Goal: Task Accomplishment & Management: Complete application form

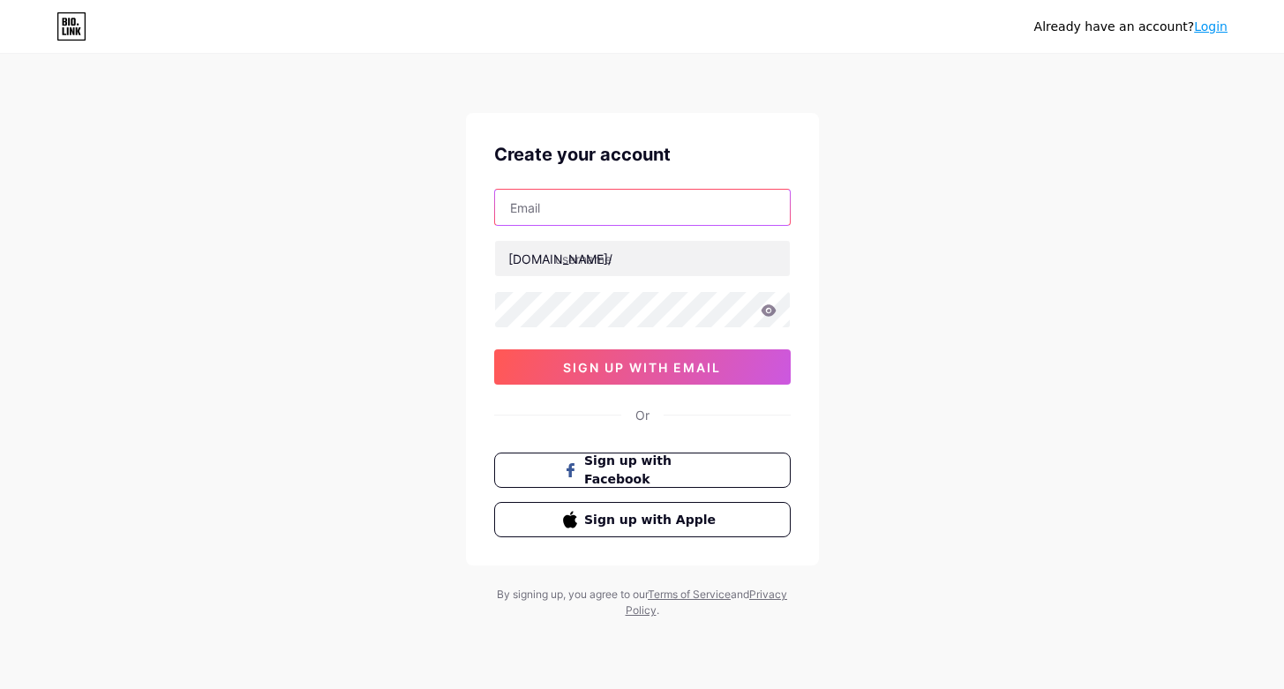
click at [567, 207] on input "text" at bounding box center [642, 207] width 295 height 35
click at [532, 206] on input "text" at bounding box center [642, 207] width 295 height 35
paste input "[EMAIL_ADDRESS][DOMAIN_NAME]"
type input "[EMAIL_ADDRESS][DOMAIN_NAME]"
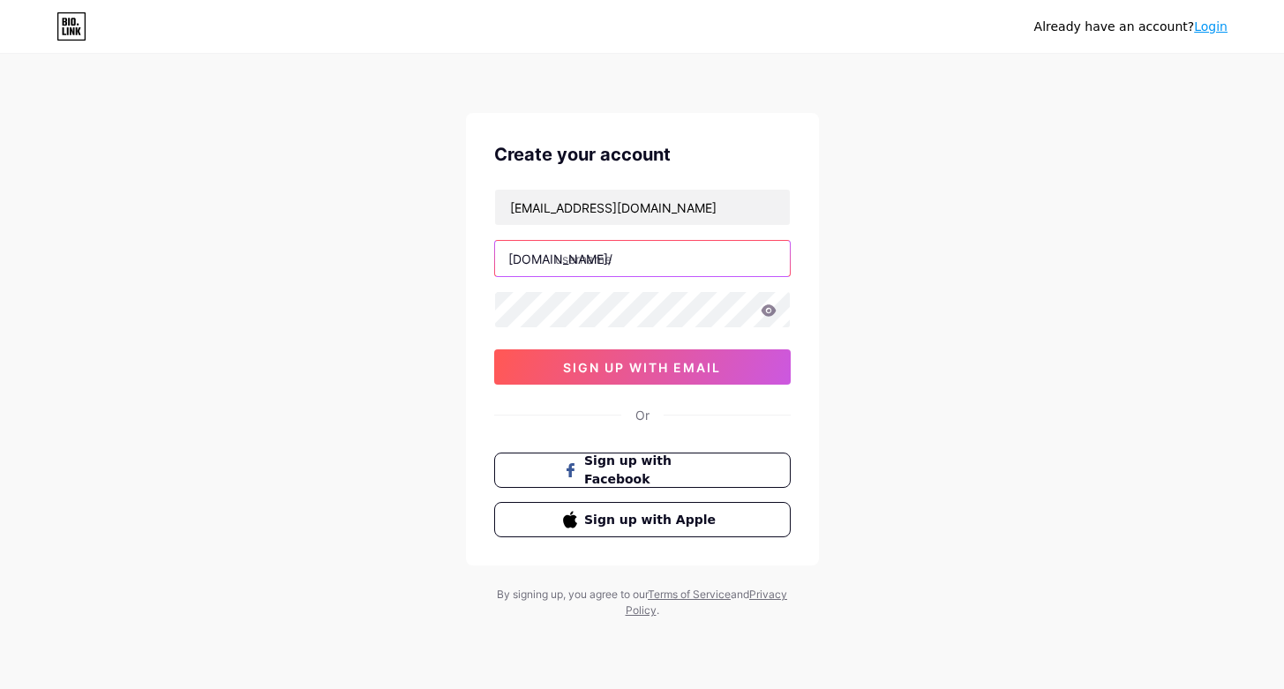
click at [589, 254] on input "text" at bounding box center [642, 258] width 295 height 35
type input "mantraestelar"
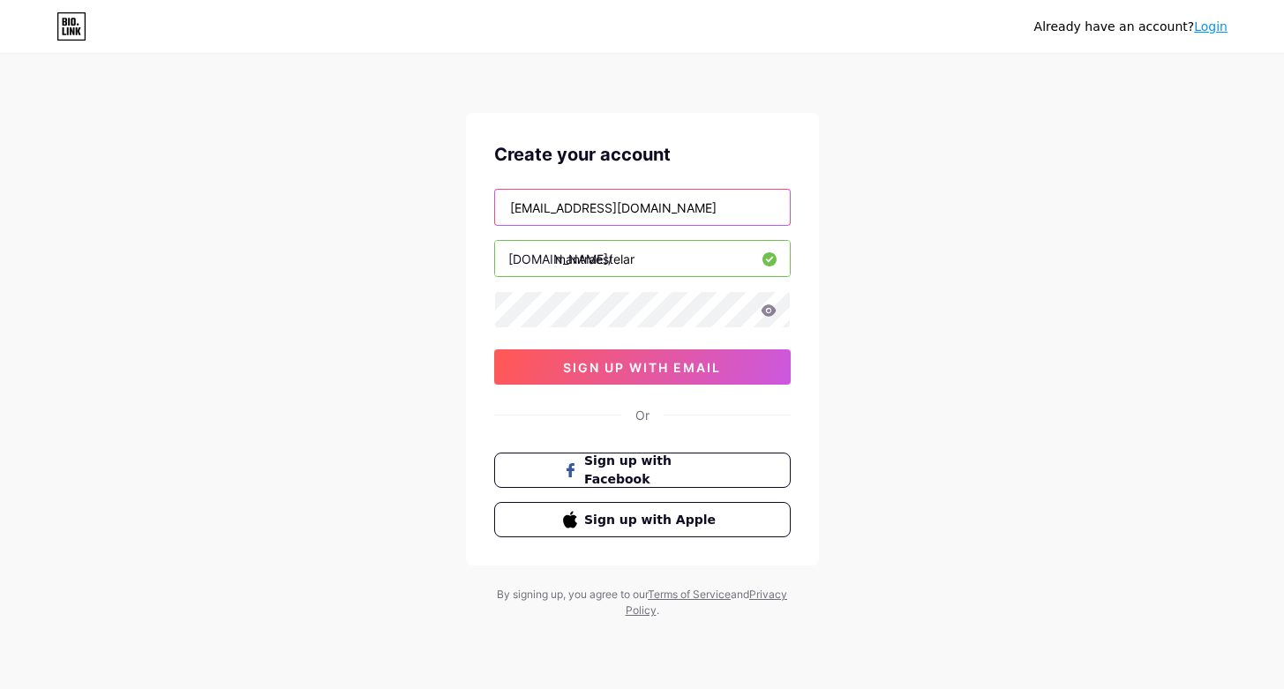
click at [536, 206] on input "[EMAIL_ADDRESS][DOMAIN_NAME]" at bounding box center [642, 207] width 295 height 35
click at [767, 313] on icon at bounding box center [767, 309] width 15 height 11
click at [763, 314] on icon at bounding box center [767, 309] width 15 height 11
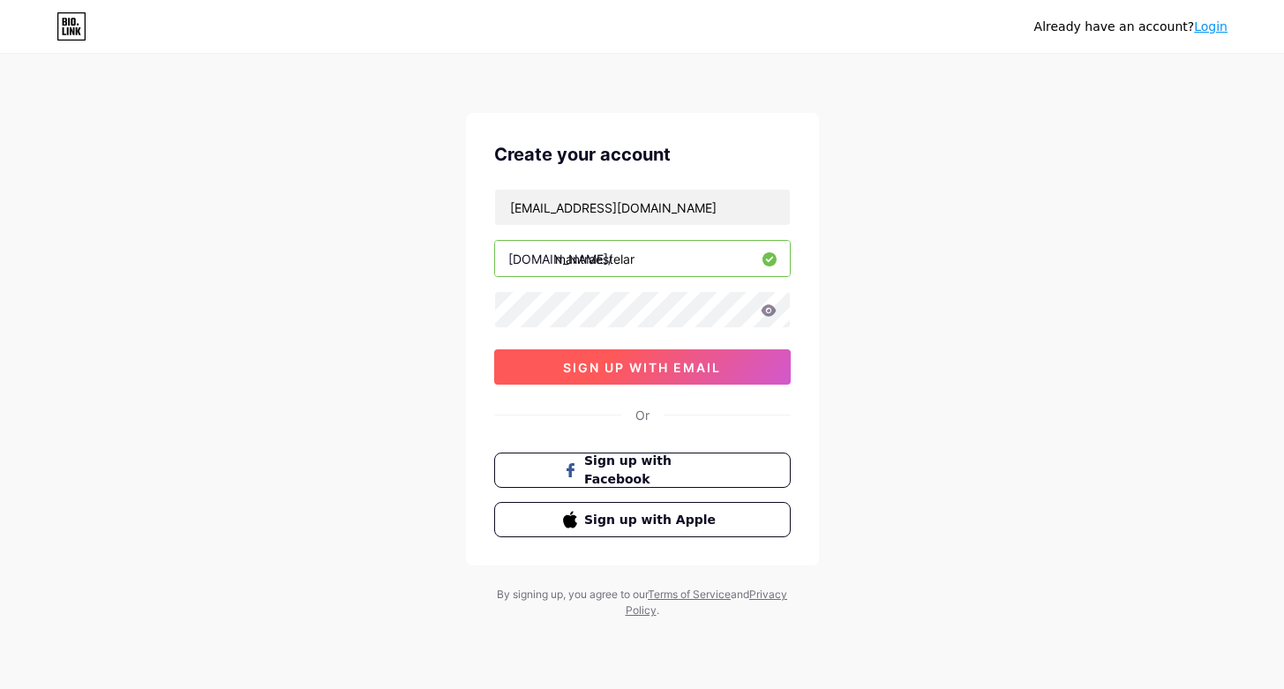
click at [622, 368] on span "sign up with email" at bounding box center [642, 367] width 158 height 15
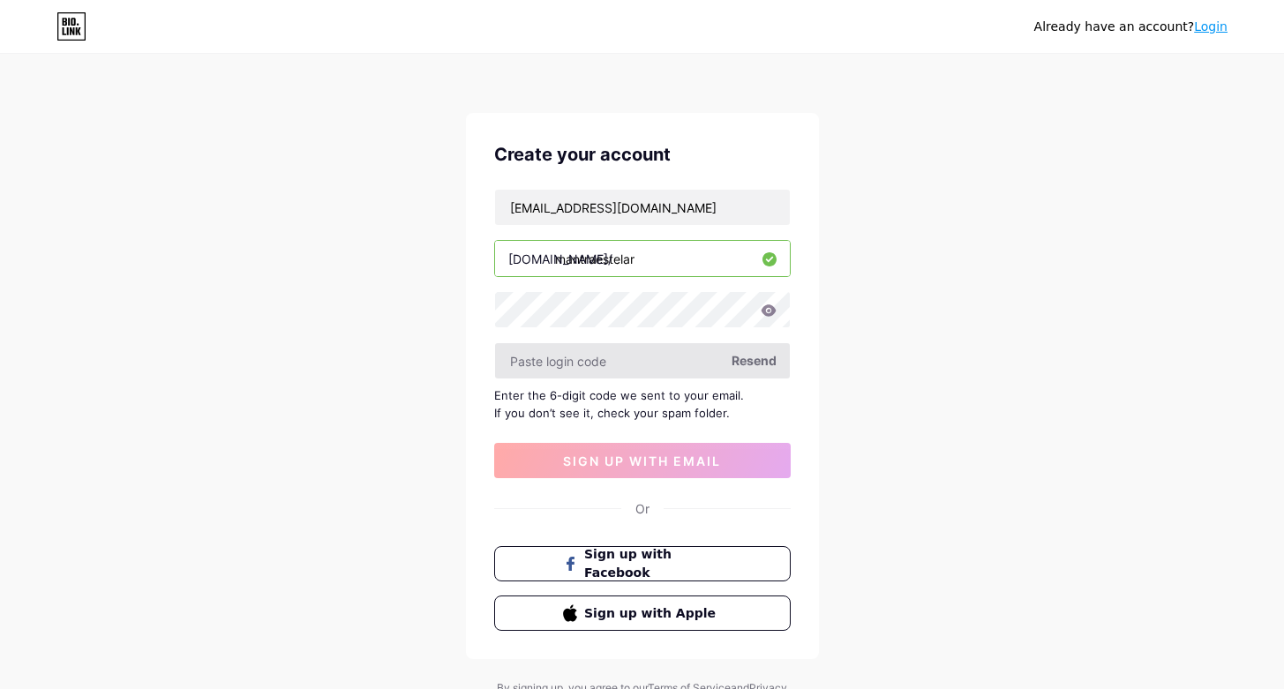
click at [582, 364] on input "text" at bounding box center [642, 360] width 295 height 35
click at [570, 368] on input "text" at bounding box center [642, 360] width 295 height 35
paste input "961626"
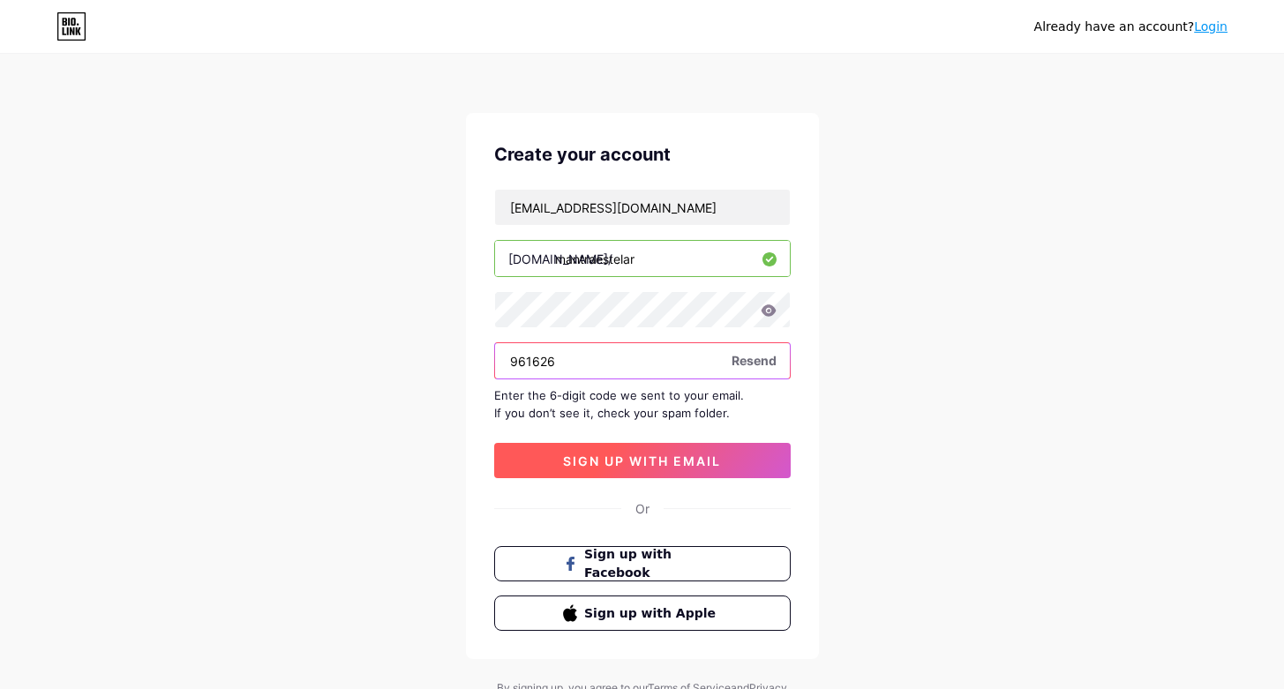
type input "961626"
click at [586, 452] on button "sign up with email" at bounding box center [642, 460] width 296 height 35
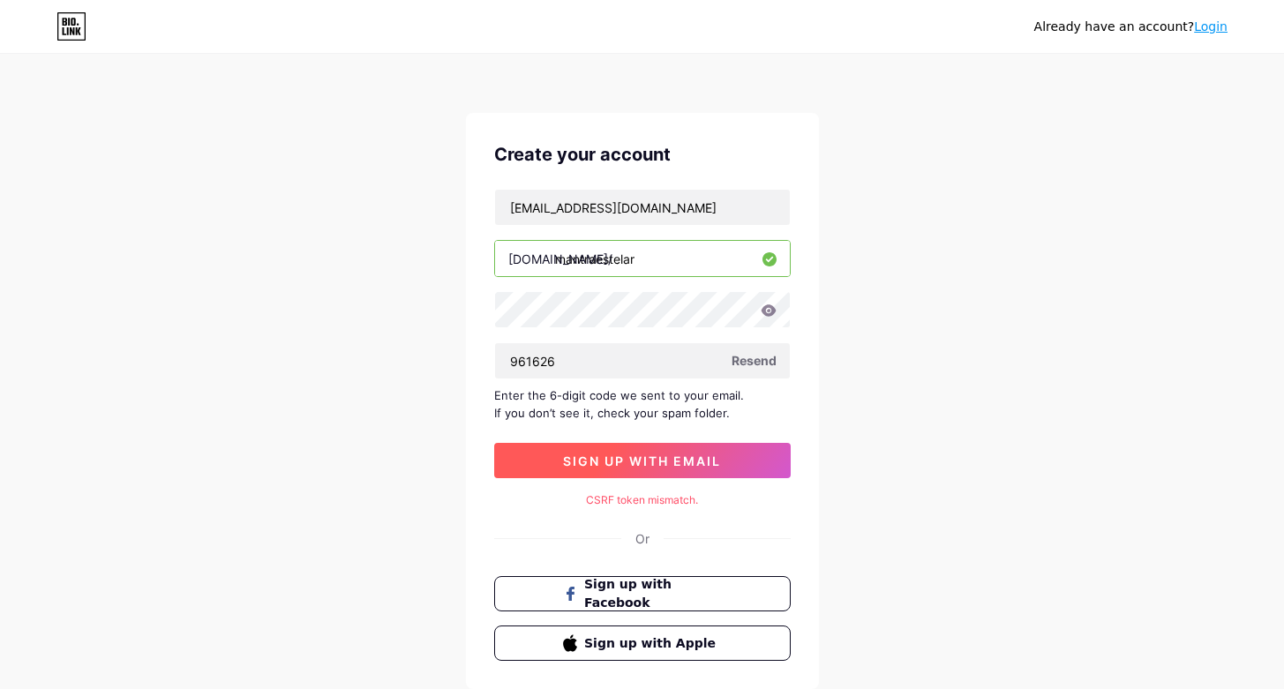
click at [601, 460] on span "sign up with email" at bounding box center [642, 460] width 158 height 15
click at [738, 358] on span "Resend" at bounding box center [753, 360] width 45 height 19
click at [1215, 26] on link "Login" at bounding box center [1211, 26] width 34 height 14
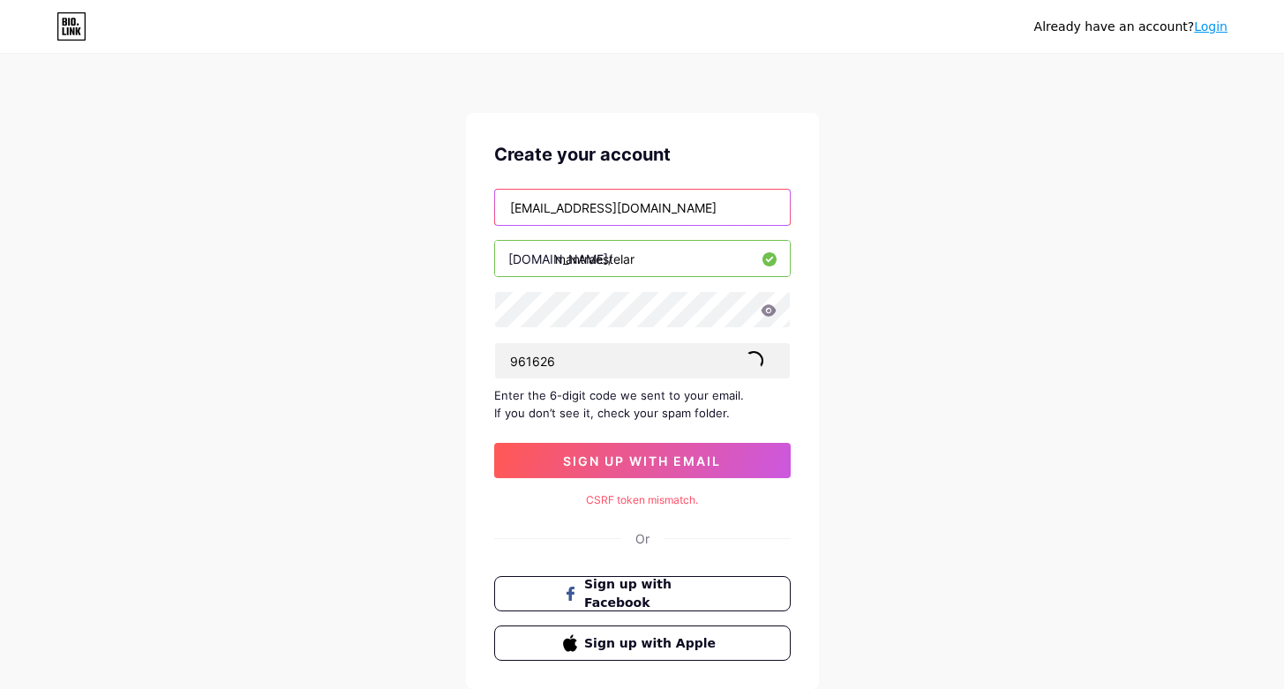
click at [542, 205] on input "[EMAIL_ADDRESS][DOMAIN_NAME]" at bounding box center [642, 207] width 295 height 35
click at [581, 265] on input "mantraestelar" at bounding box center [642, 258] width 295 height 35
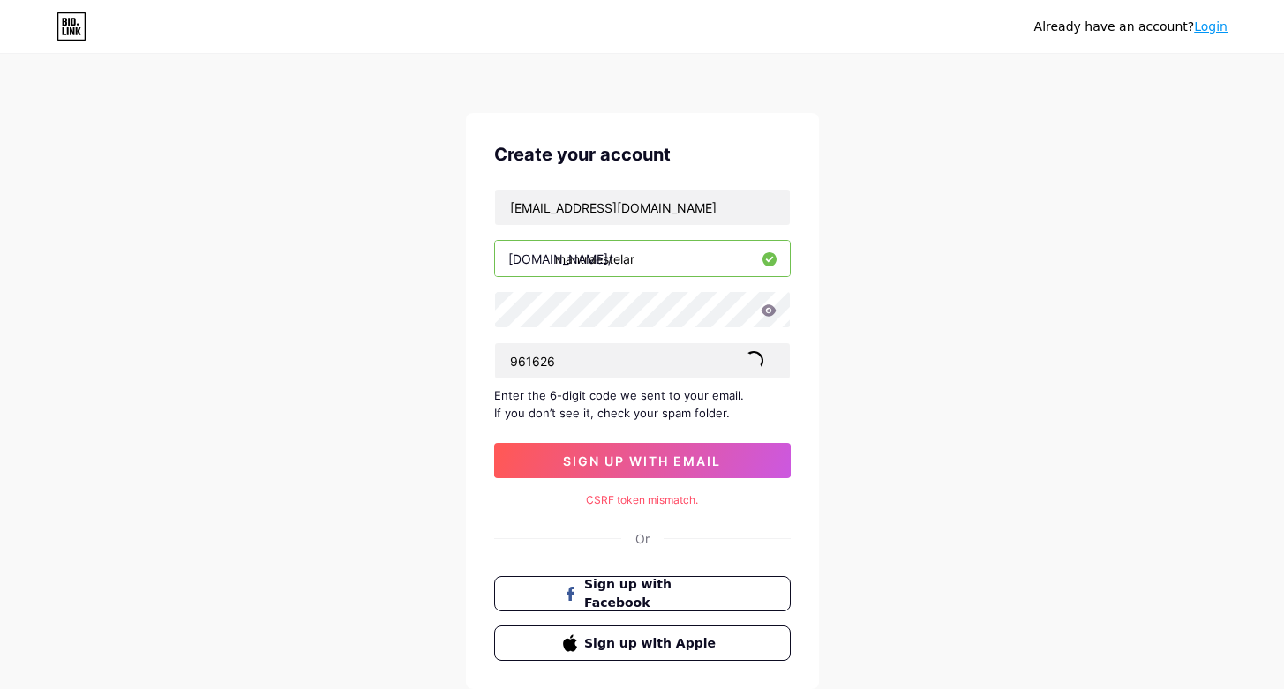
click at [581, 265] on input "mantraestelar" at bounding box center [642, 258] width 295 height 35
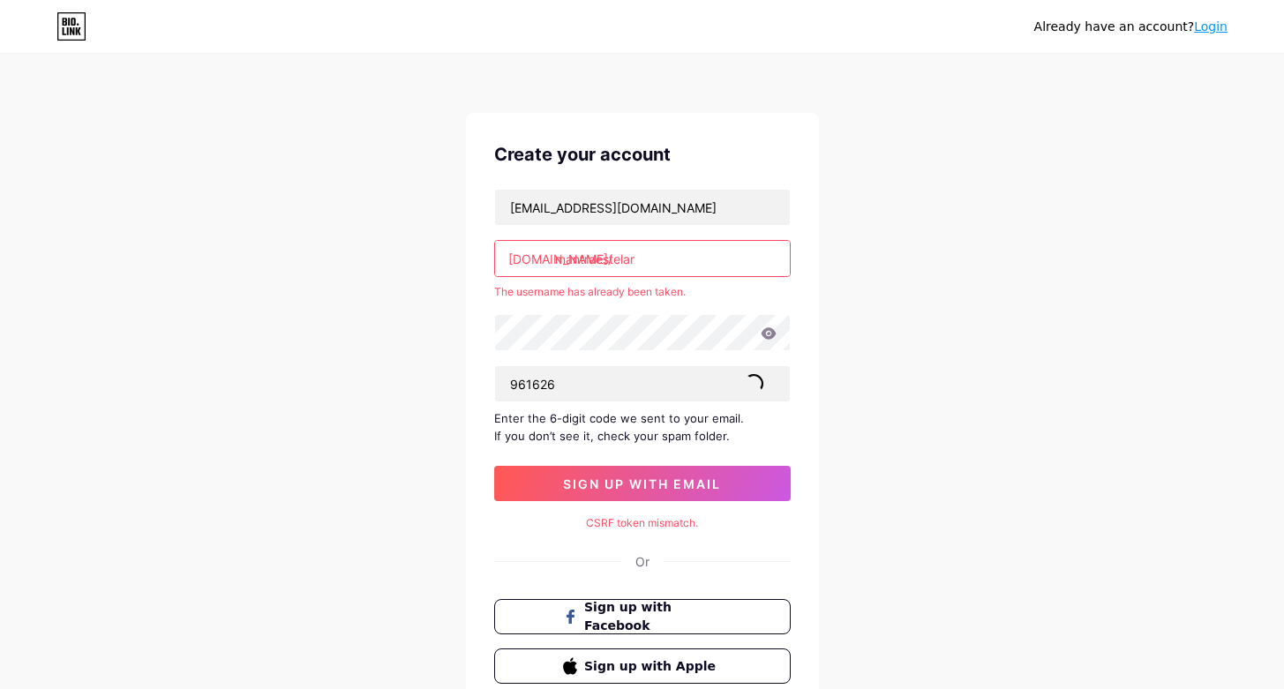
click at [604, 263] on input "mantraestelar" at bounding box center [642, 258] width 295 height 35
click at [720, 243] on input "mantraestelar" at bounding box center [642, 258] width 295 height 35
drag, startPoint x: 700, startPoint y: 256, endPoint x: 496, endPoint y: 258, distance: 203.8
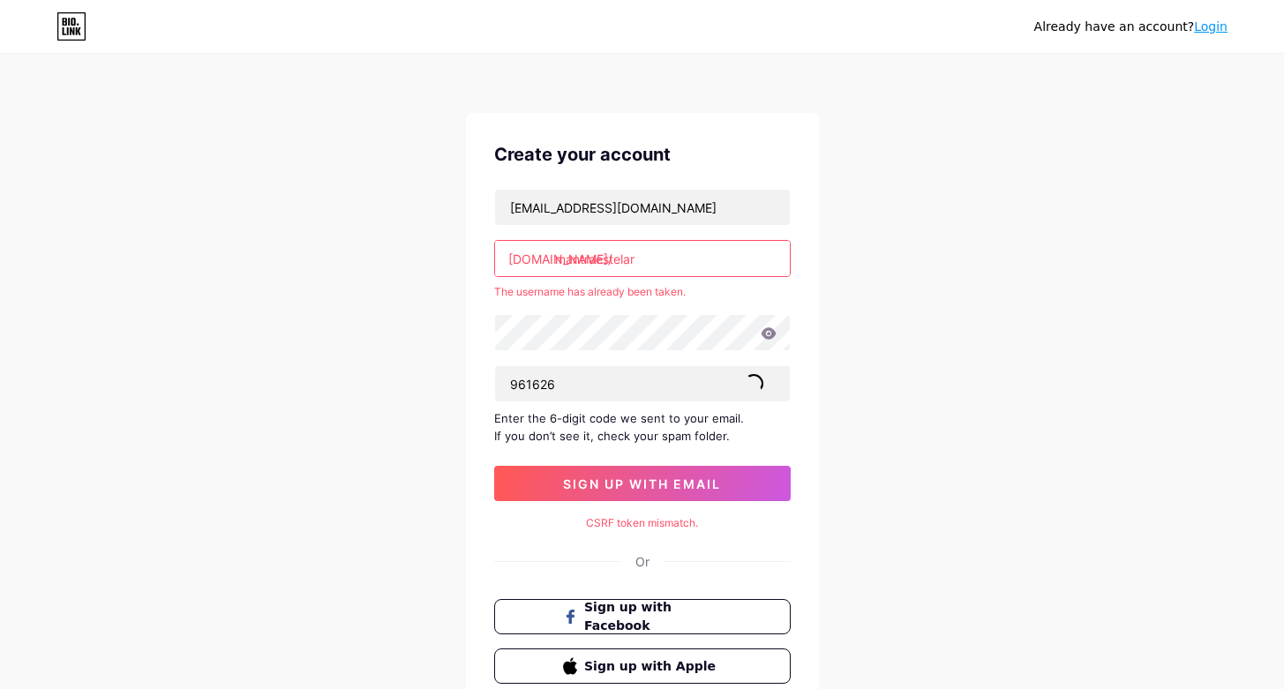
click at [496, 258] on input "mantraestelar" at bounding box center [642, 258] width 295 height 35
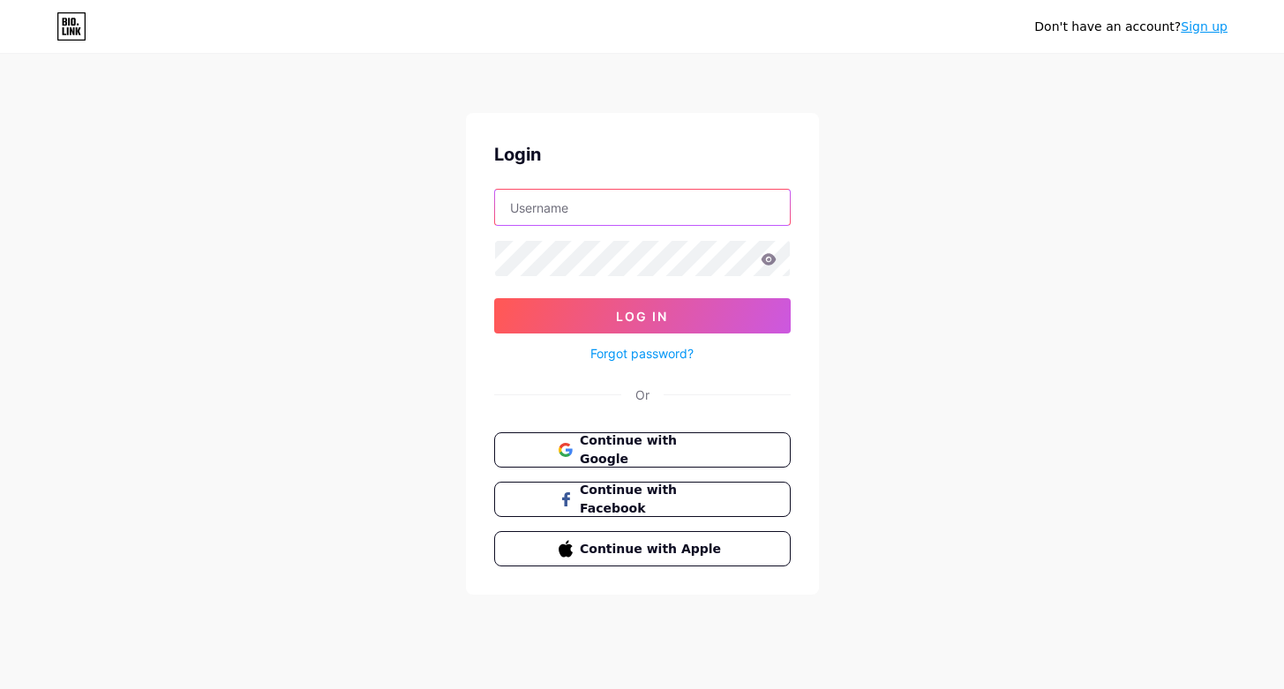
click at [573, 214] on input "text" at bounding box center [642, 207] width 295 height 35
click at [572, 207] on input "text" at bounding box center [642, 207] width 295 height 35
paste input "mantraestelar"
type input "mantraestelar"
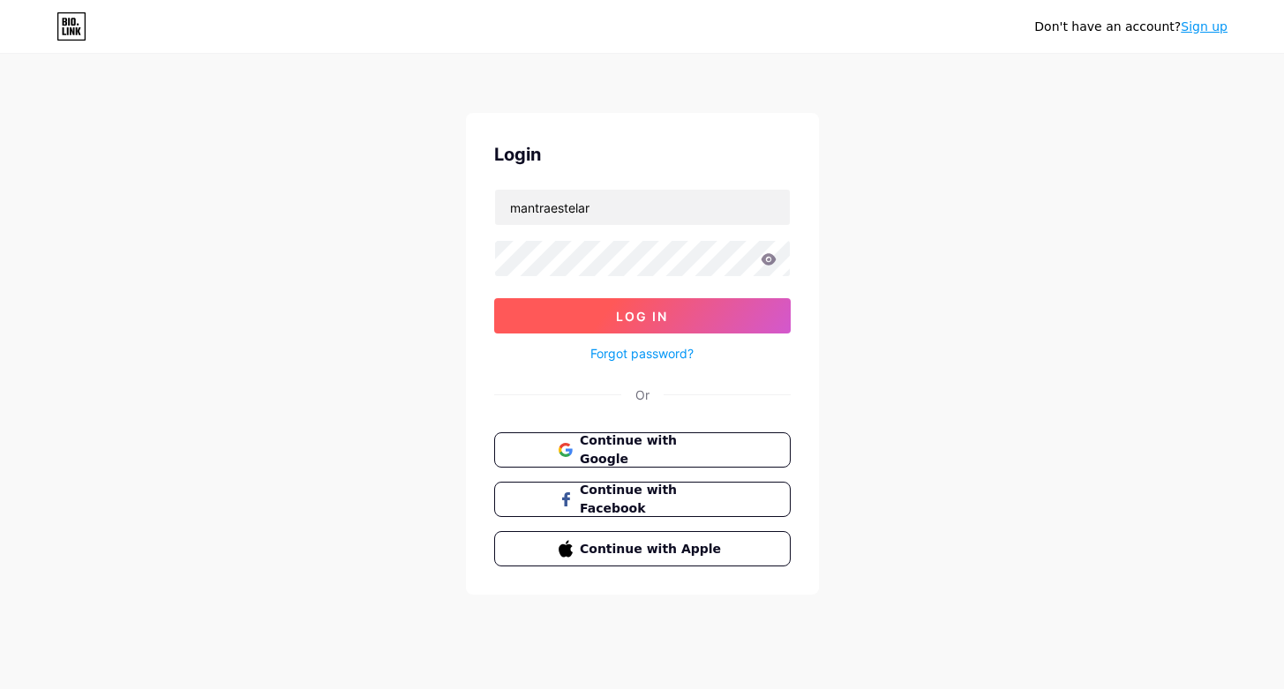
click at [635, 322] on span "Log In" at bounding box center [642, 316] width 52 height 15
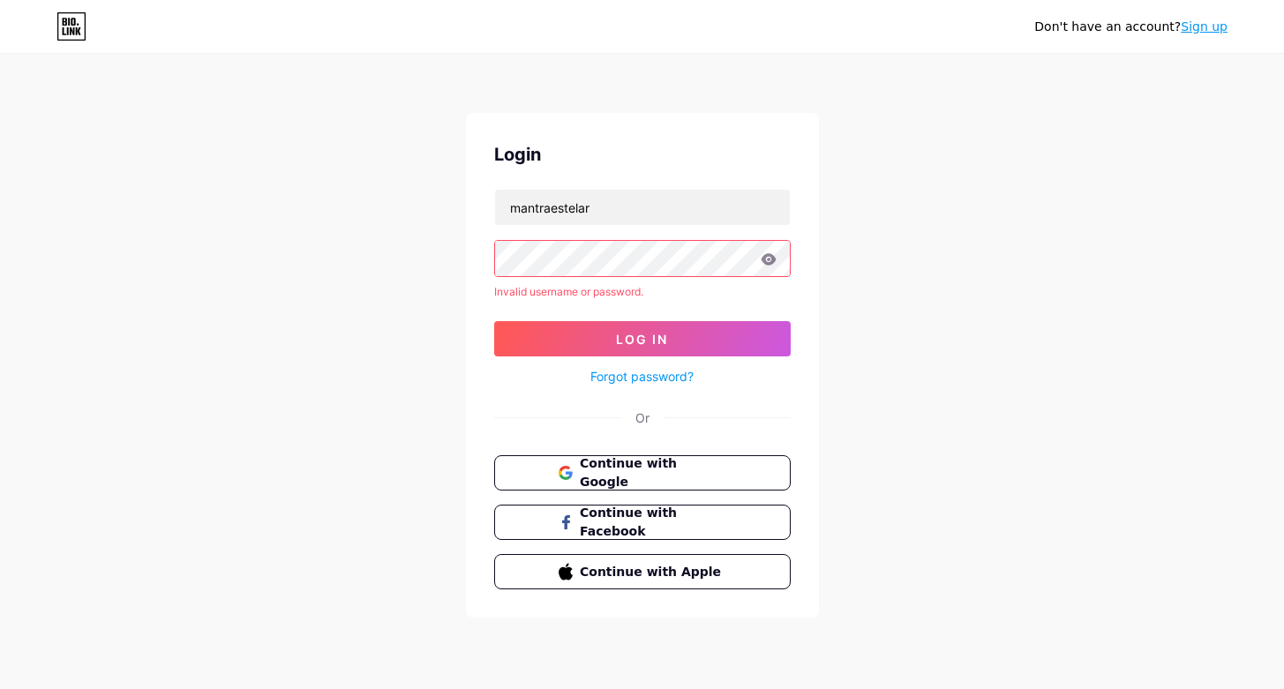
click at [773, 258] on icon at bounding box center [767, 258] width 15 height 11
click at [768, 260] on icon at bounding box center [768, 259] width 16 height 12
click at [633, 478] on span "Continue with Google" at bounding box center [652, 473] width 147 height 38
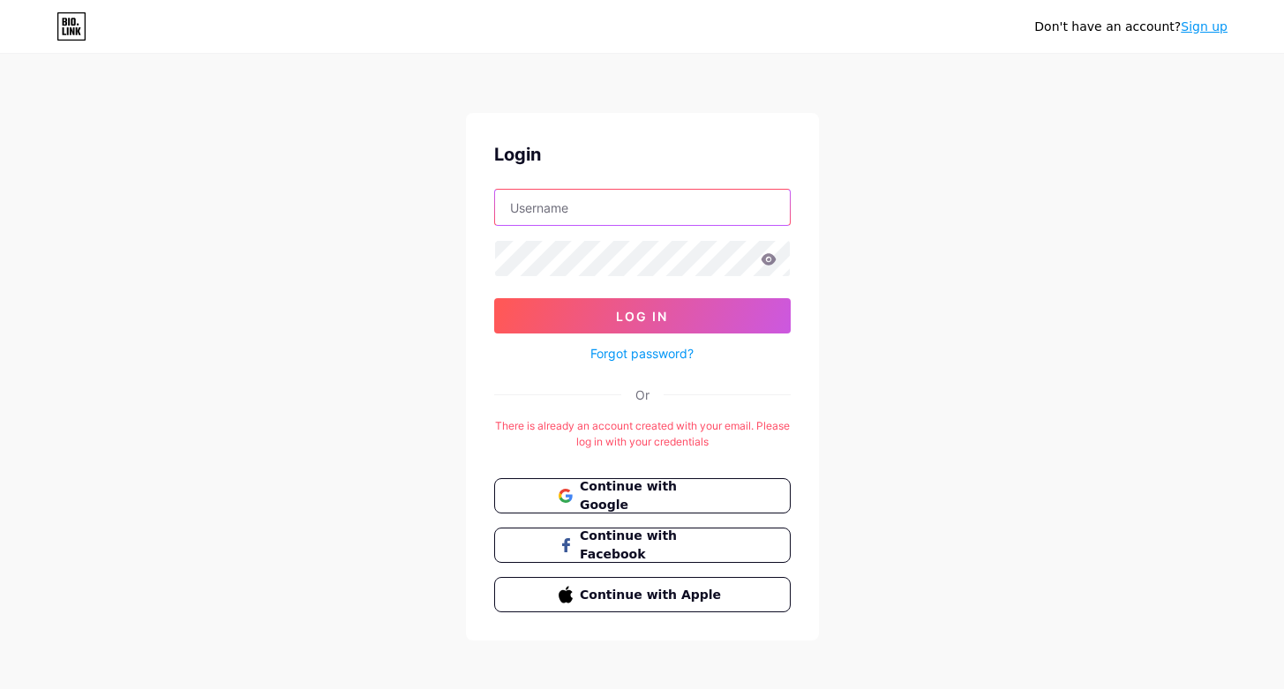
click at [563, 220] on input "text" at bounding box center [642, 207] width 295 height 35
type input "mantraestelar"
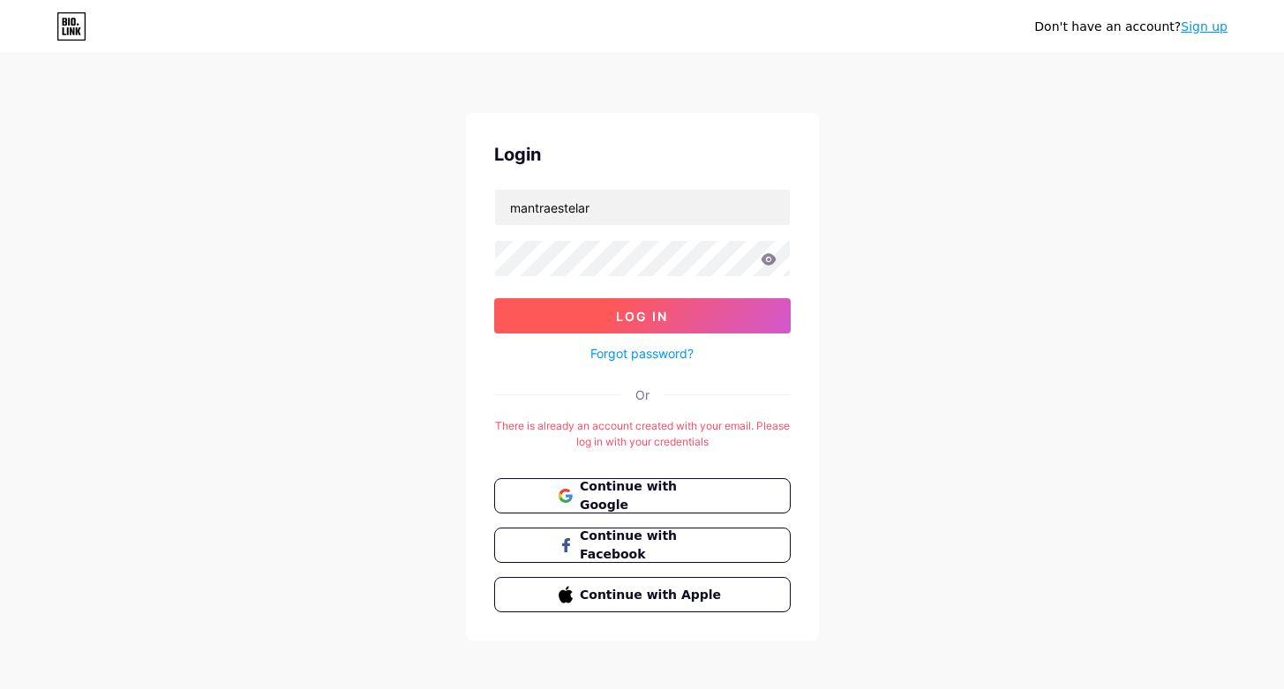
click at [604, 311] on button "Log In" at bounding box center [642, 315] width 296 height 35
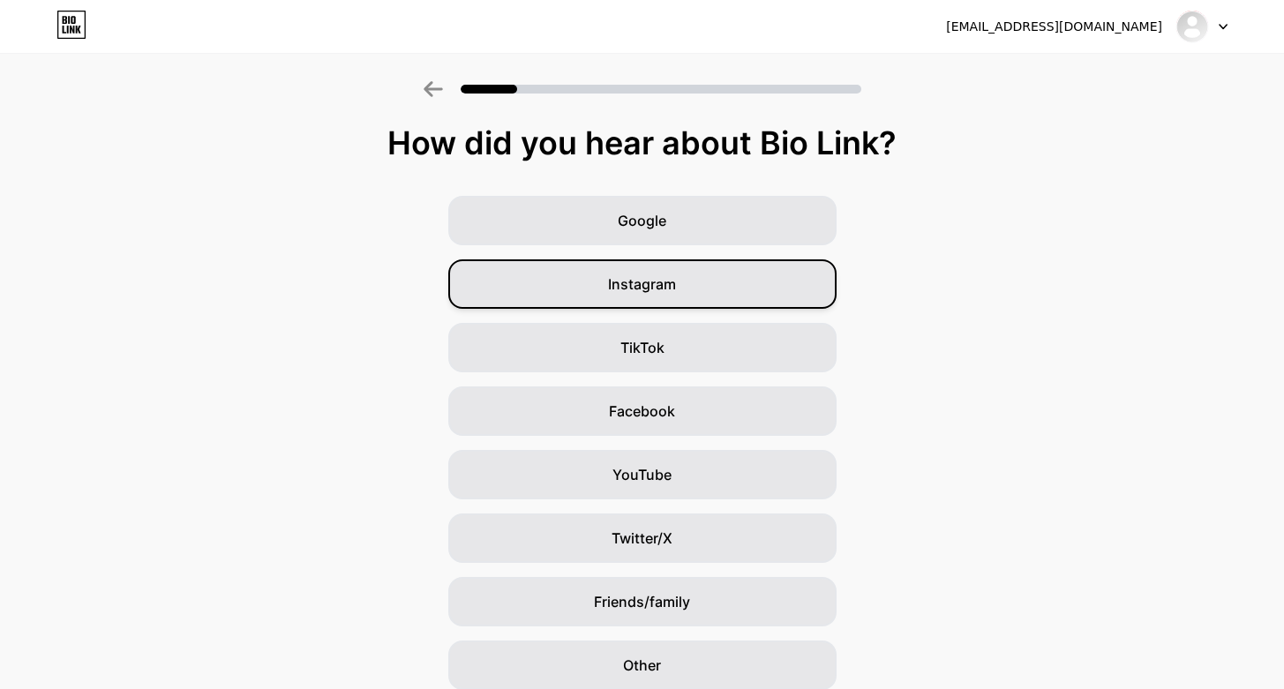
click at [646, 269] on div "Instagram" at bounding box center [642, 283] width 388 height 49
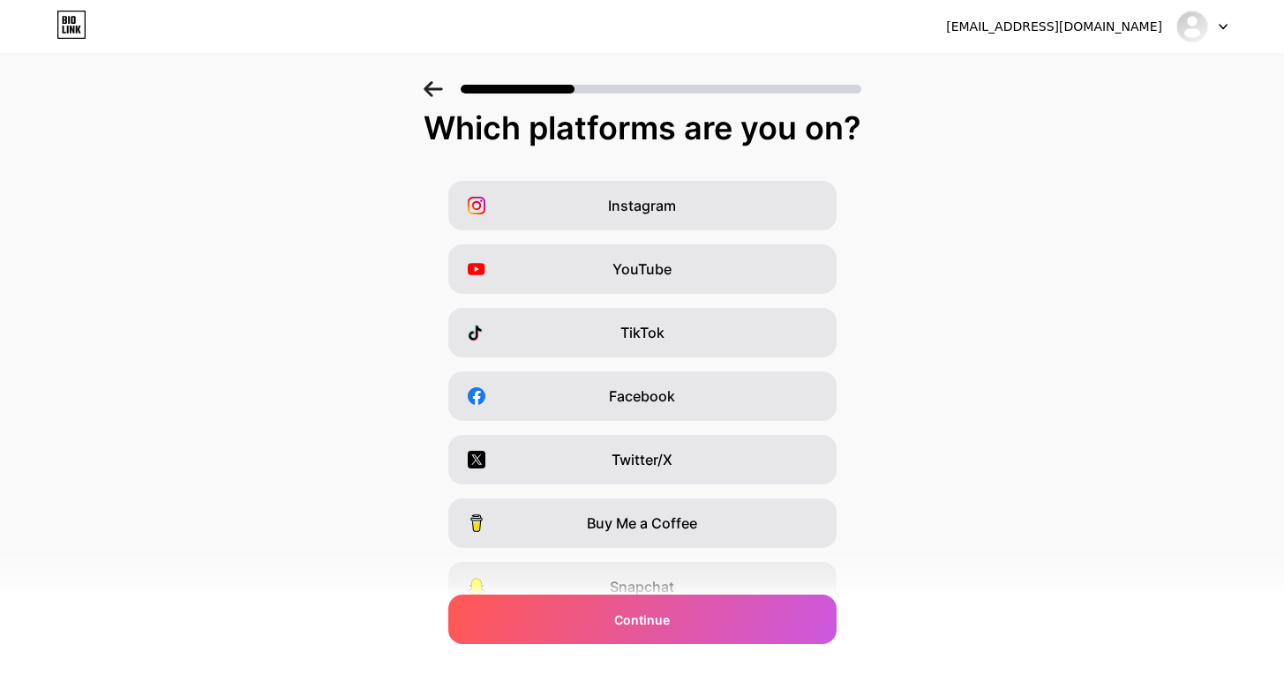
scroll to position [17, 0]
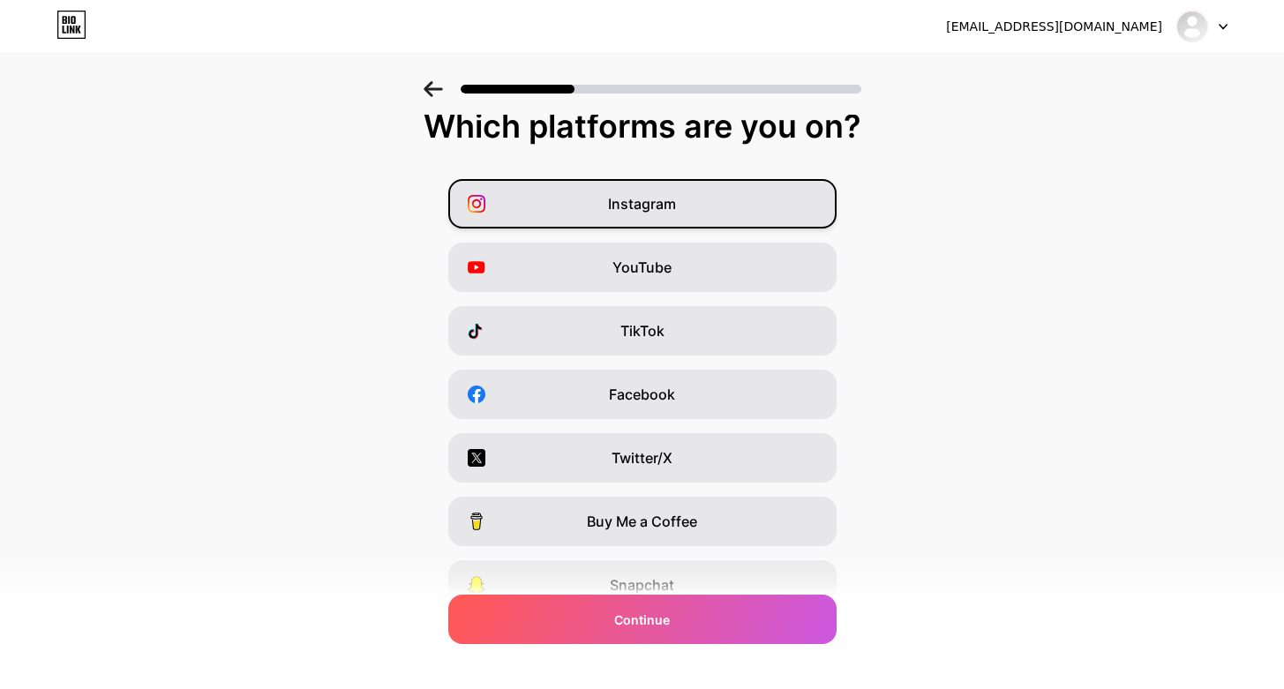
click at [629, 210] on span "Instagram" at bounding box center [642, 203] width 68 height 21
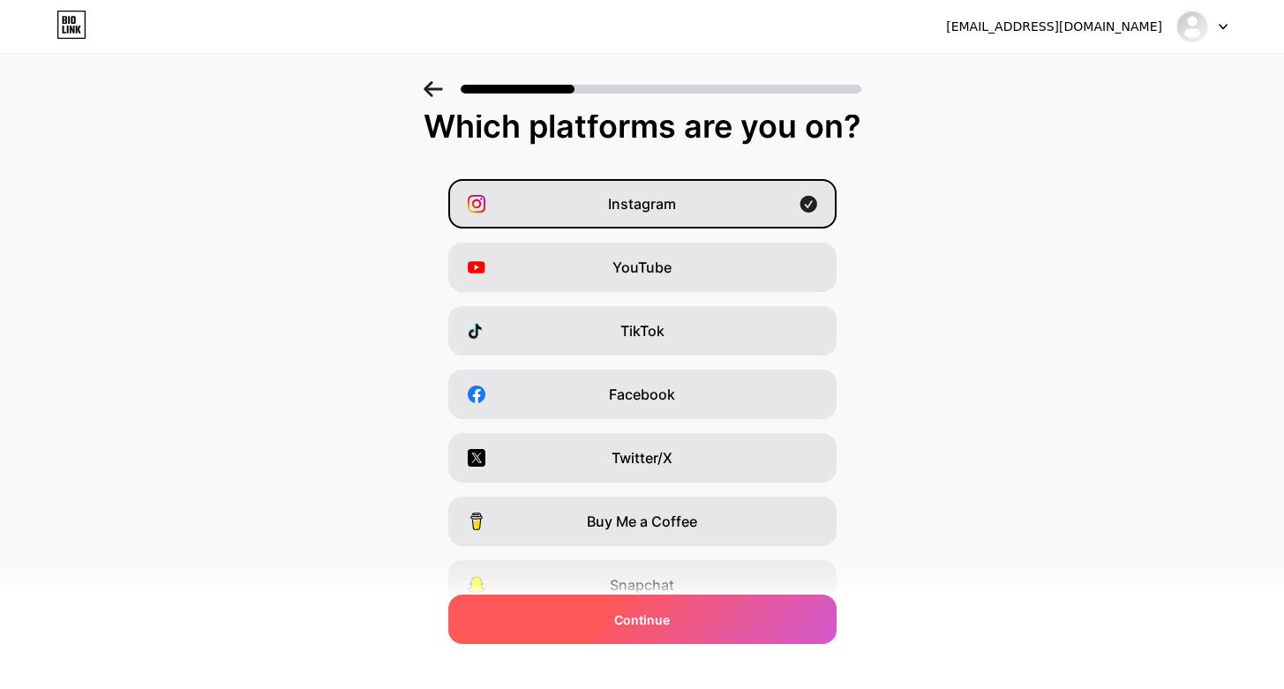
click at [605, 629] on div "Continue" at bounding box center [642, 619] width 388 height 49
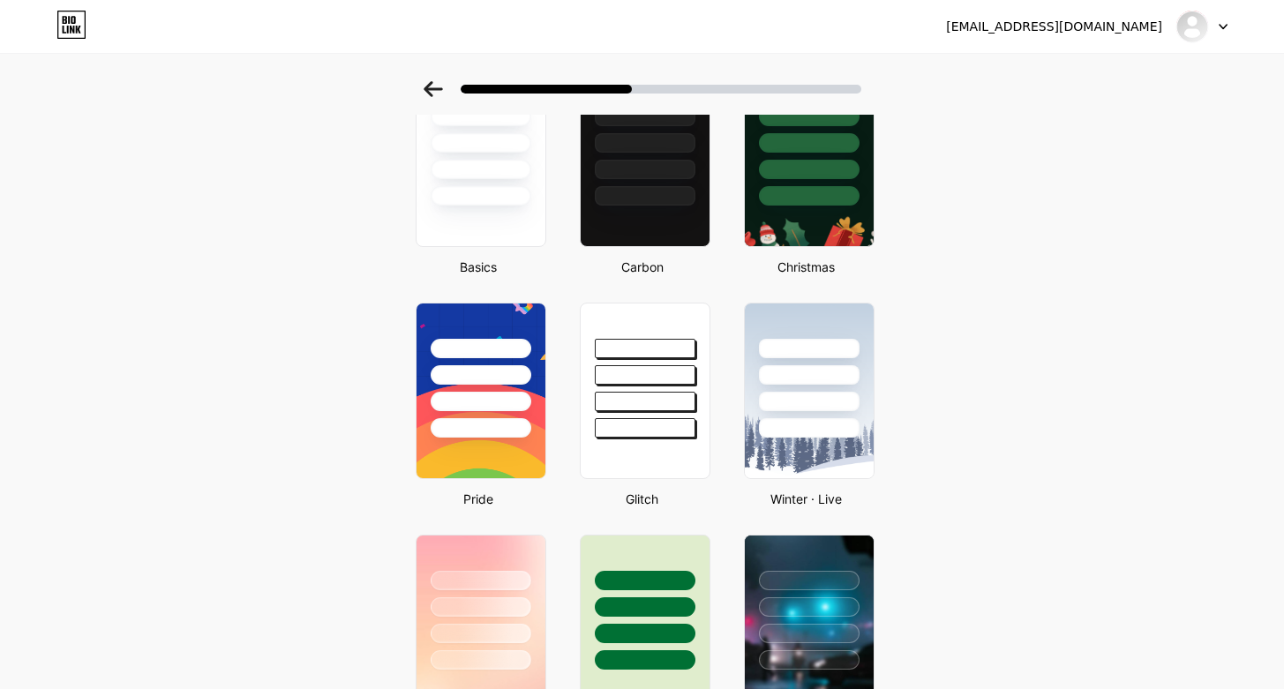
scroll to position [0, 0]
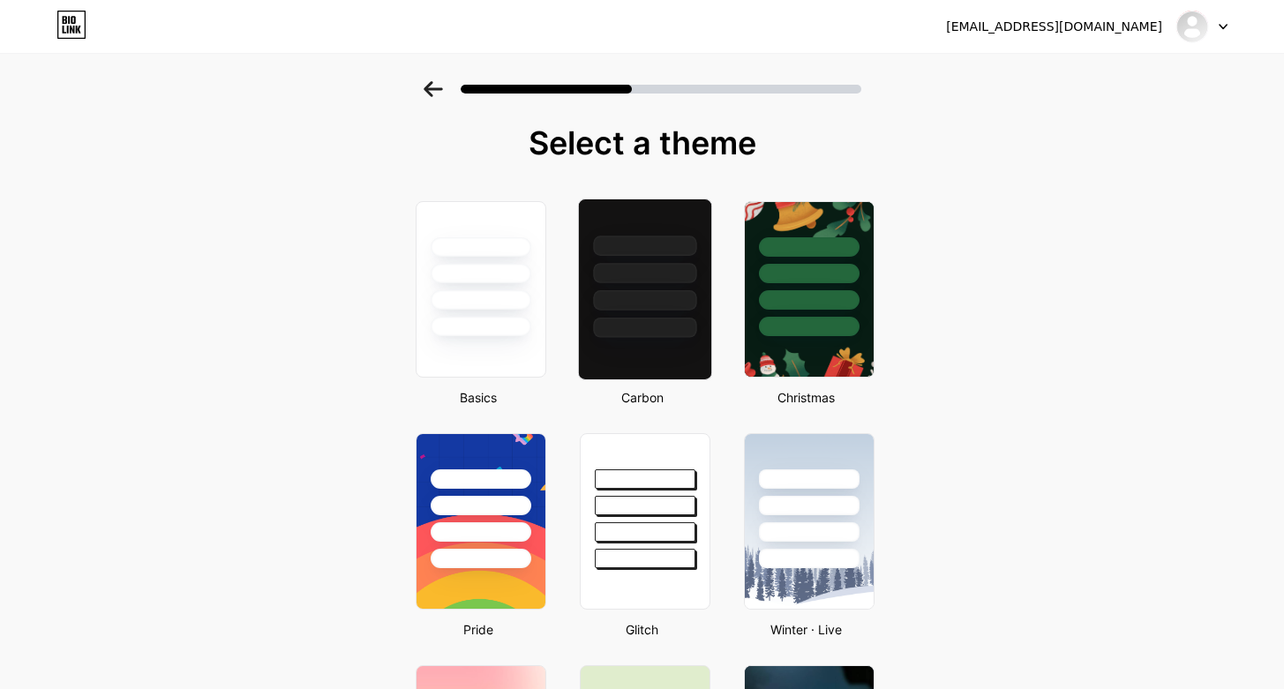
click at [611, 272] on div at bounding box center [644, 273] width 103 height 20
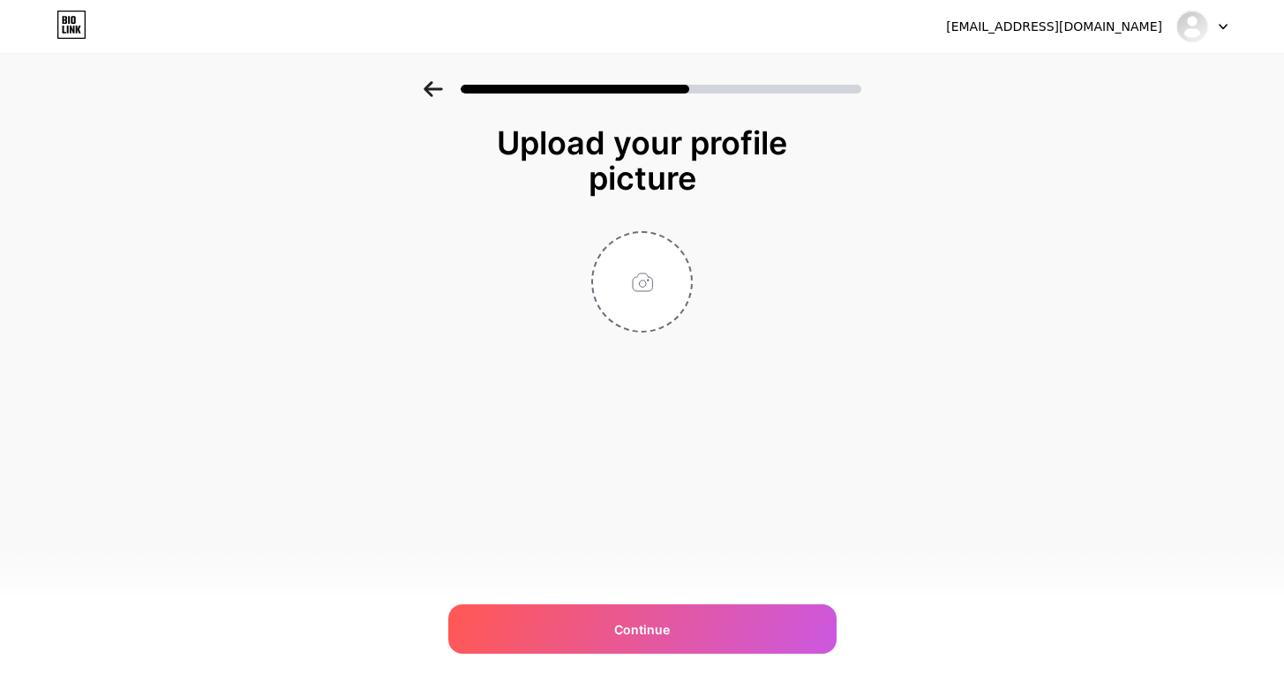
click at [611, 272] on input "file" at bounding box center [642, 282] width 98 height 98
click at [629, 284] on input "file" at bounding box center [642, 282] width 98 height 98
type input "C:\fakepath\1.jpg"
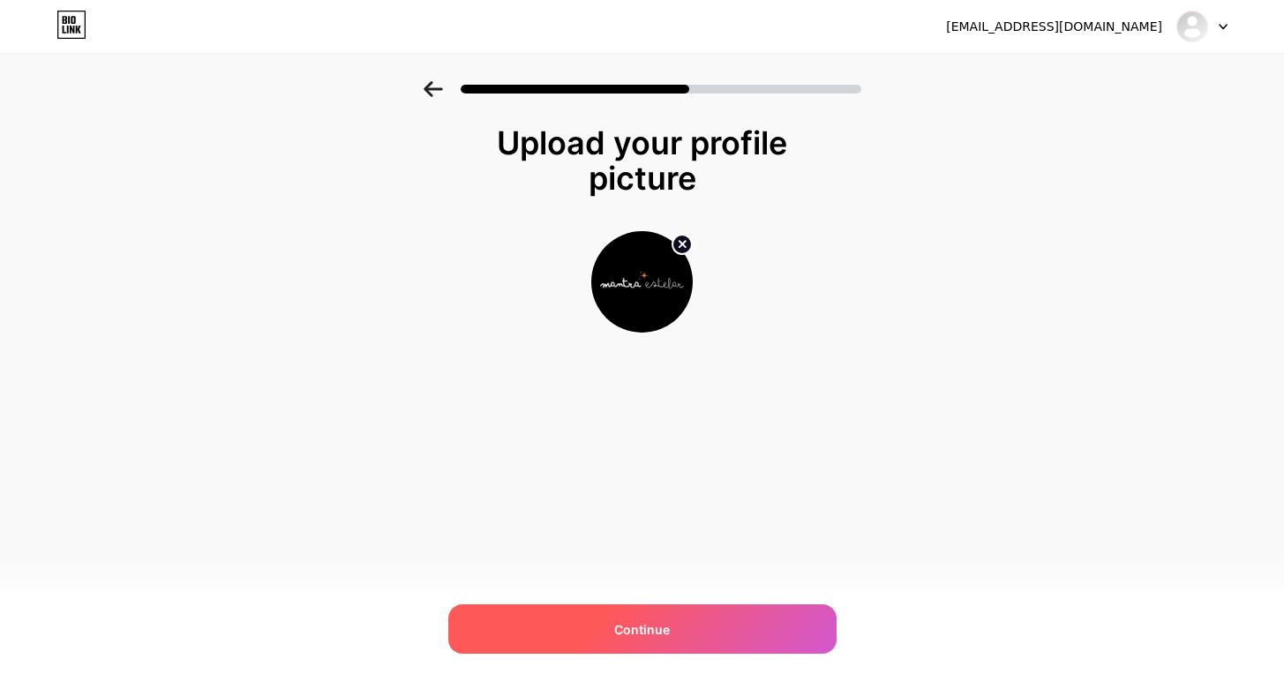
click at [628, 621] on span "Continue" at bounding box center [642, 629] width 56 height 19
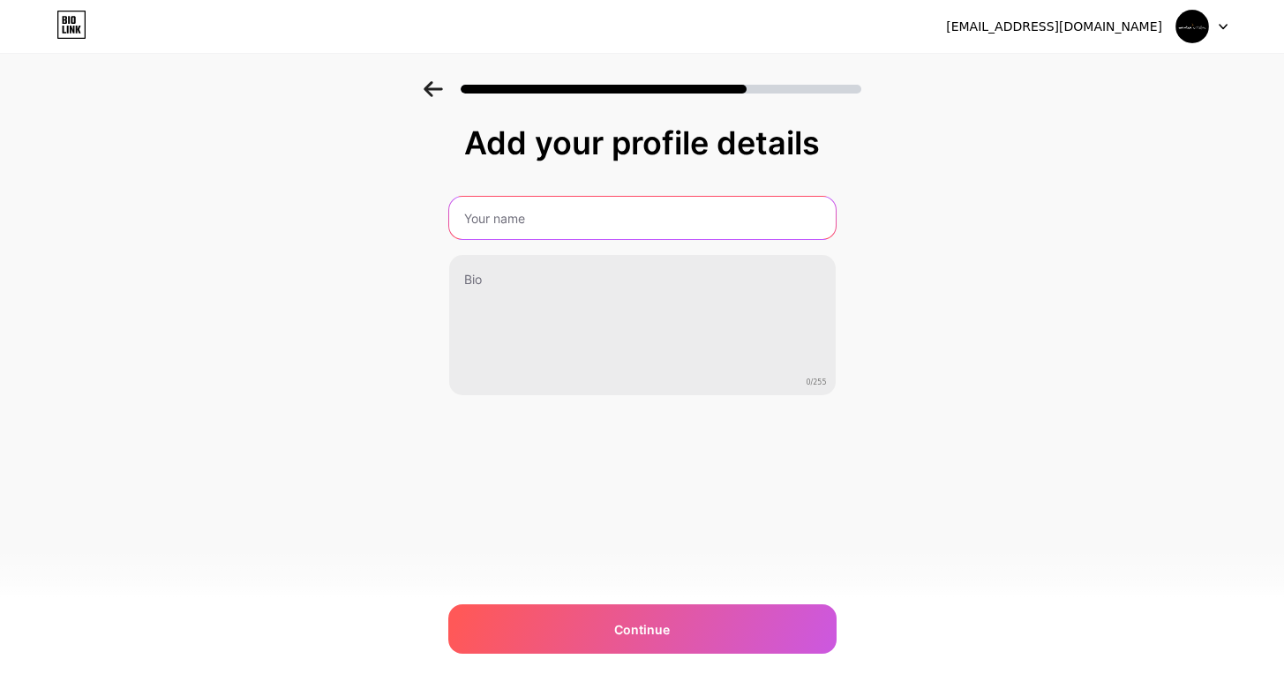
click at [521, 208] on input "text" at bounding box center [642, 218] width 386 height 42
type input "Mantra Estelar"
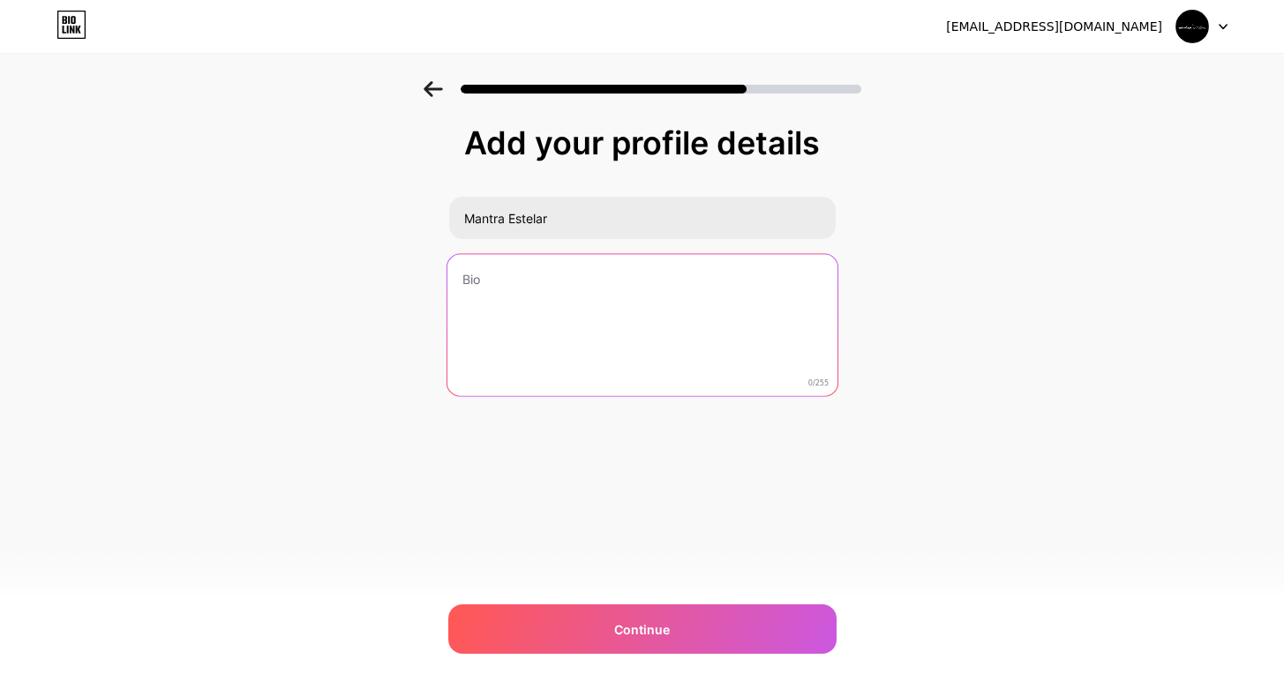
click at [486, 290] on textarea at bounding box center [641, 326] width 390 height 144
click at [523, 266] on textarea at bounding box center [641, 326] width 390 height 144
paste textarea "✨Mantras creados de tu carta astral✨ Escritos con intención, desde tu cielo per…"
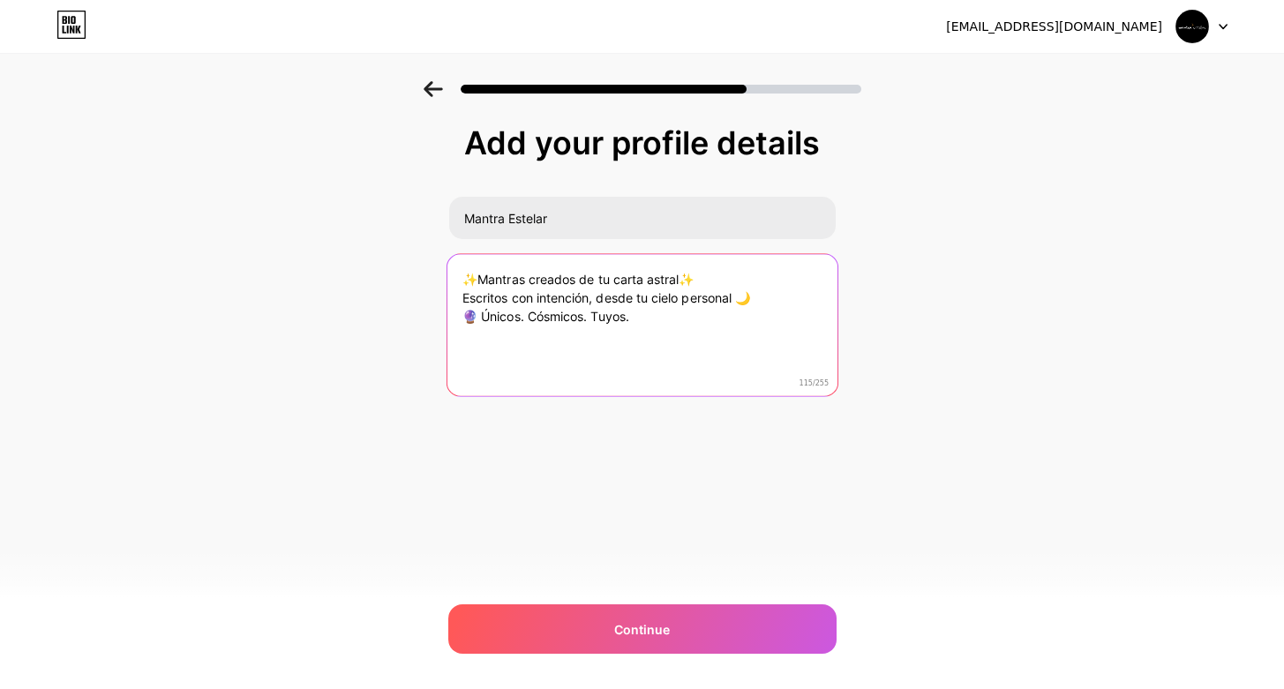
type textarea "✨Mantras creados de tu carta astral✨ Escritos con intención, desde tu cielo per…"
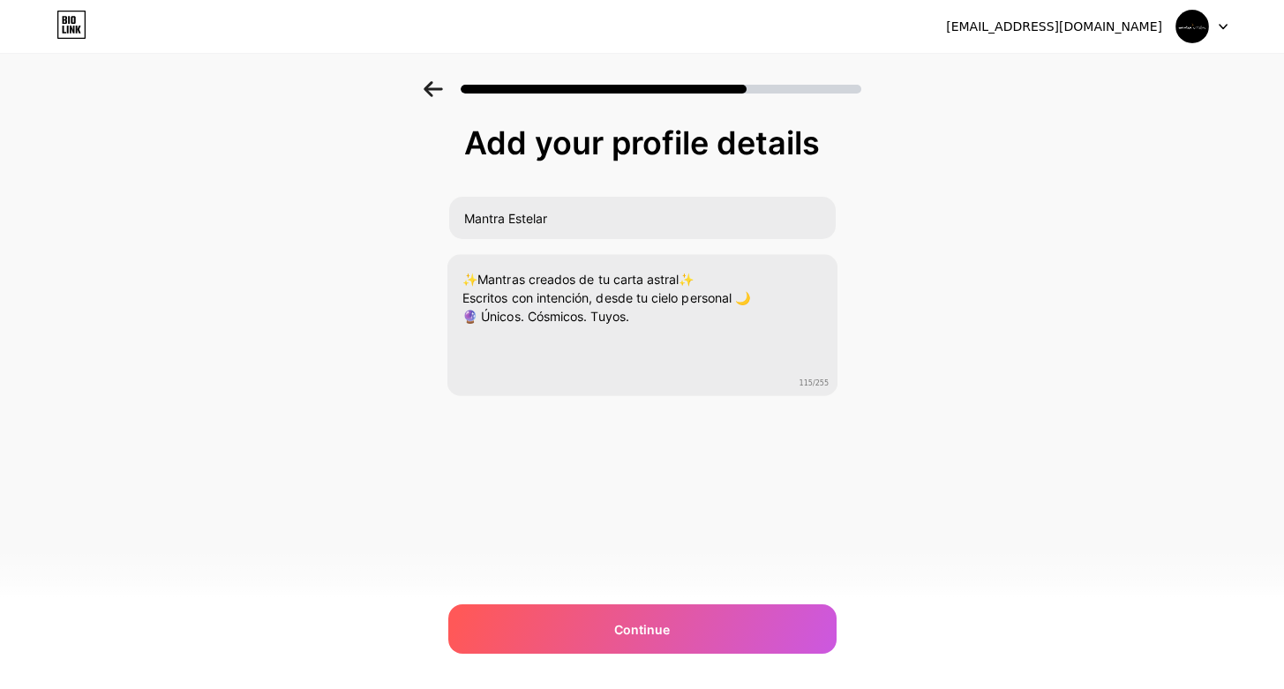
click at [570, 603] on div "[EMAIL_ADDRESS][DOMAIN_NAME] Logout Link Copied Add your profile details [PERSO…" at bounding box center [642, 344] width 1284 height 689
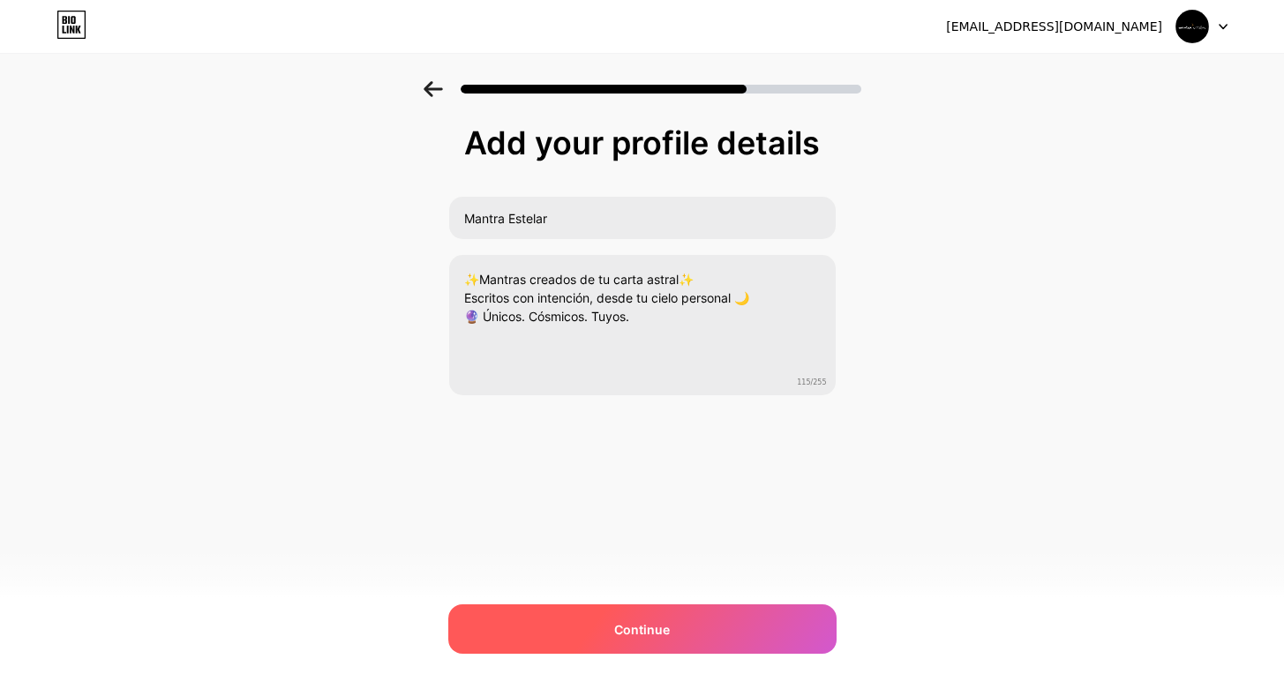
click at [588, 633] on div "Continue" at bounding box center [642, 628] width 388 height 49
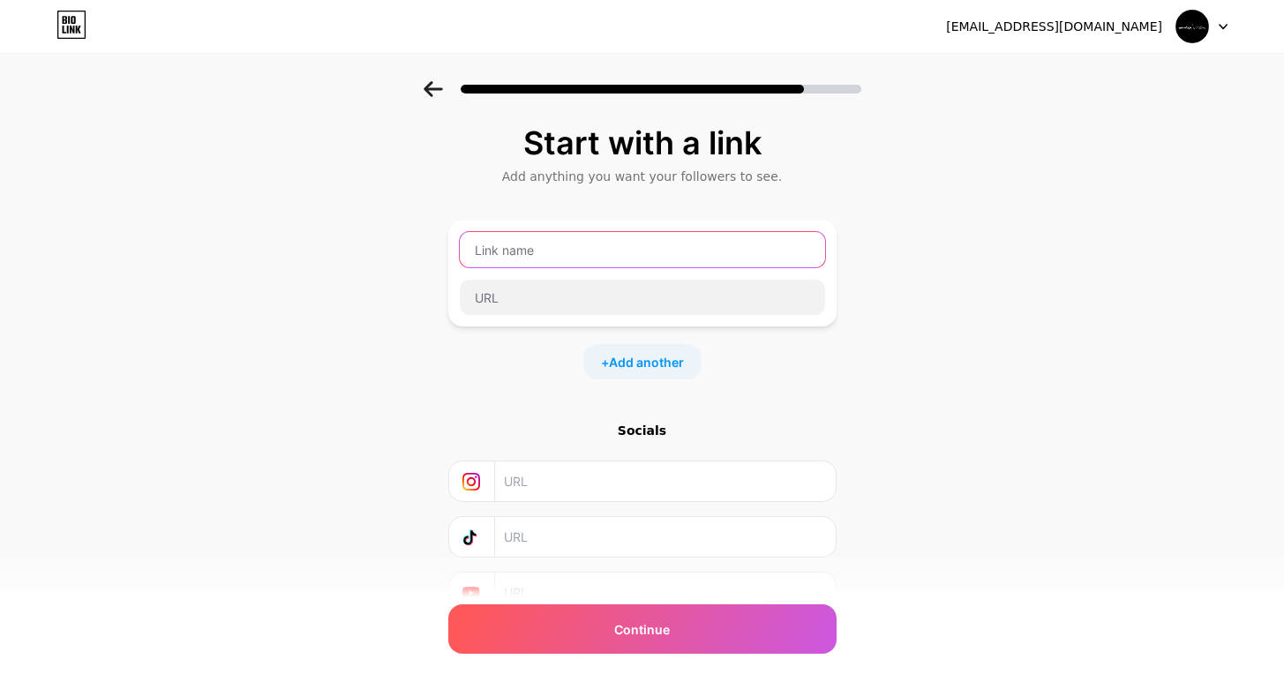
click at [507, 254] on input "text" at bounding box center [642, 249] width 365 height 35
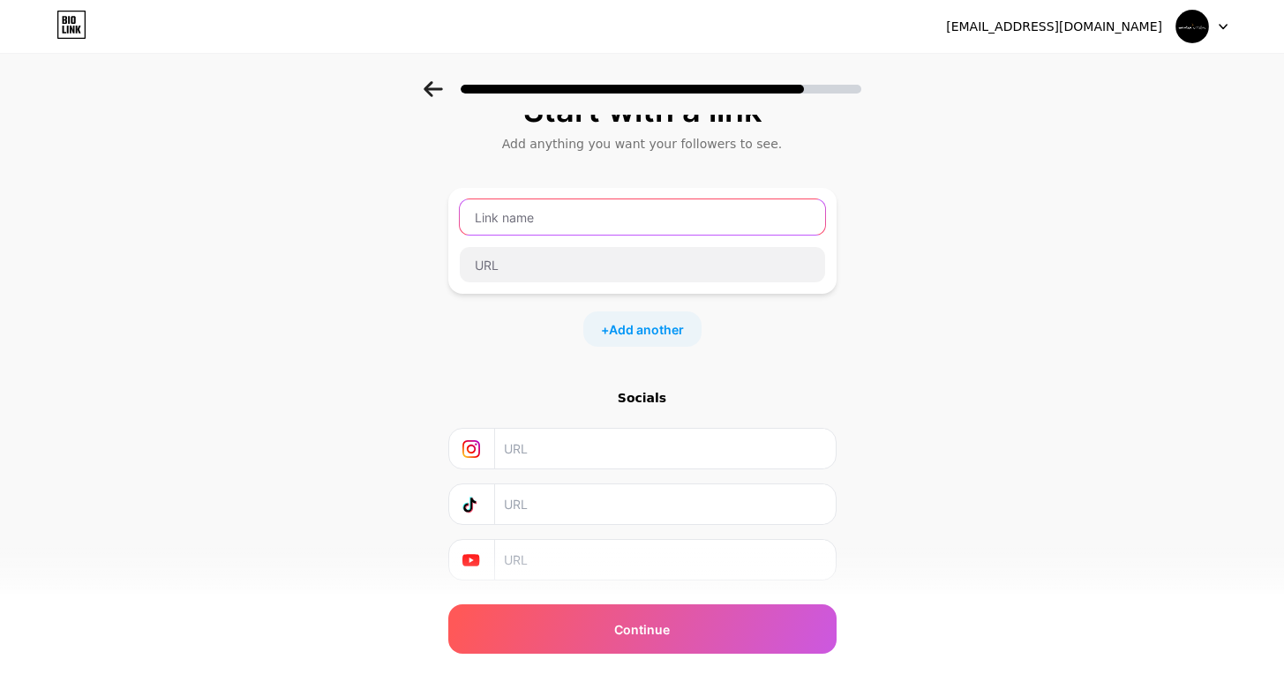
scroll to position [39, 0]
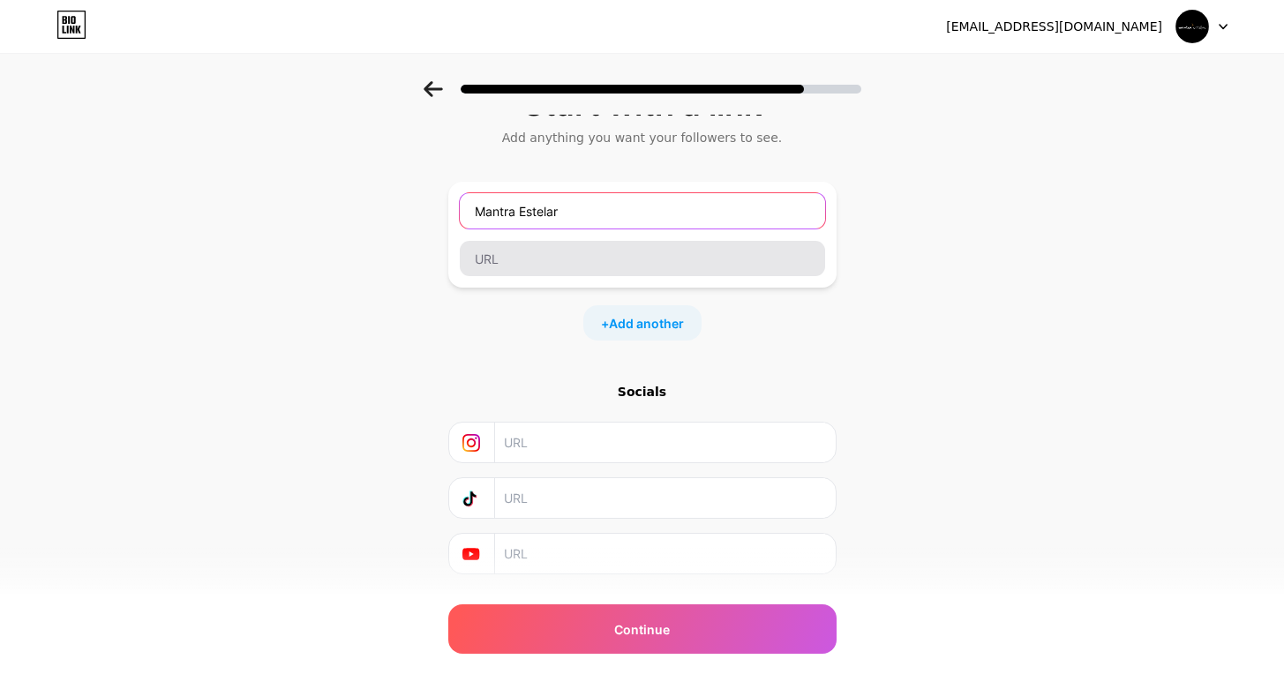
type input "Mantra Estelar"
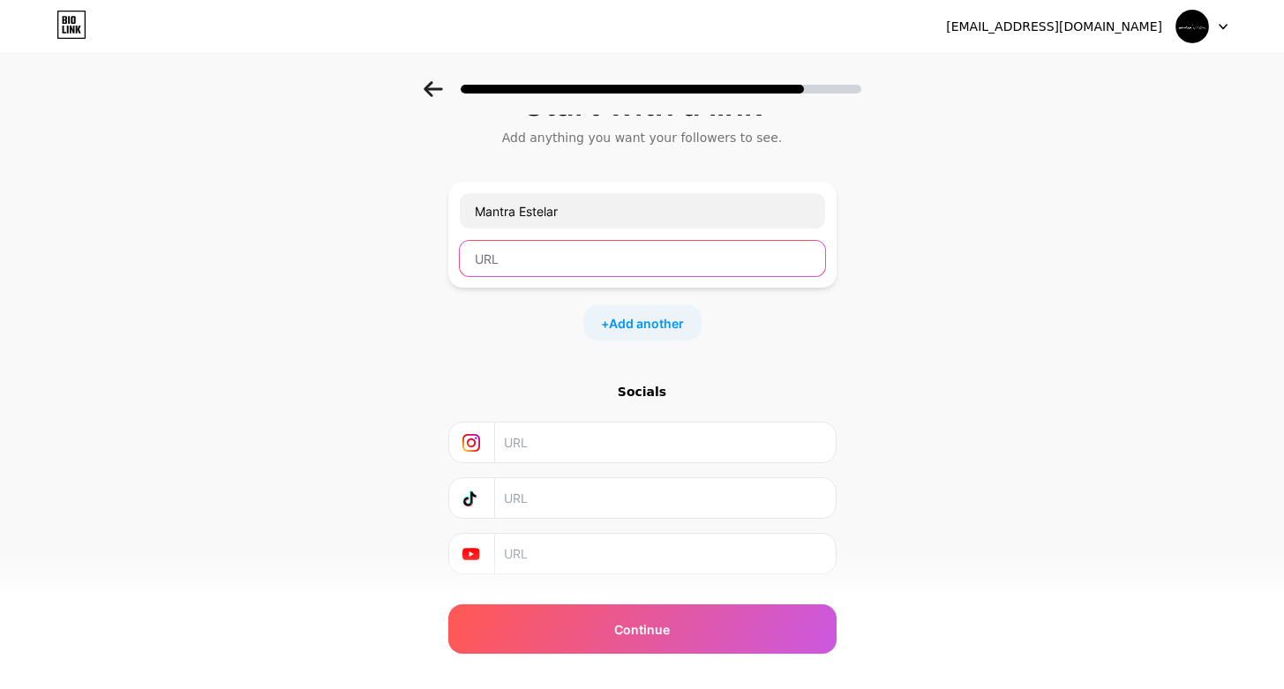
click at [490, 272] on input "text" at bounding box center [642, 258] width 365 height 35
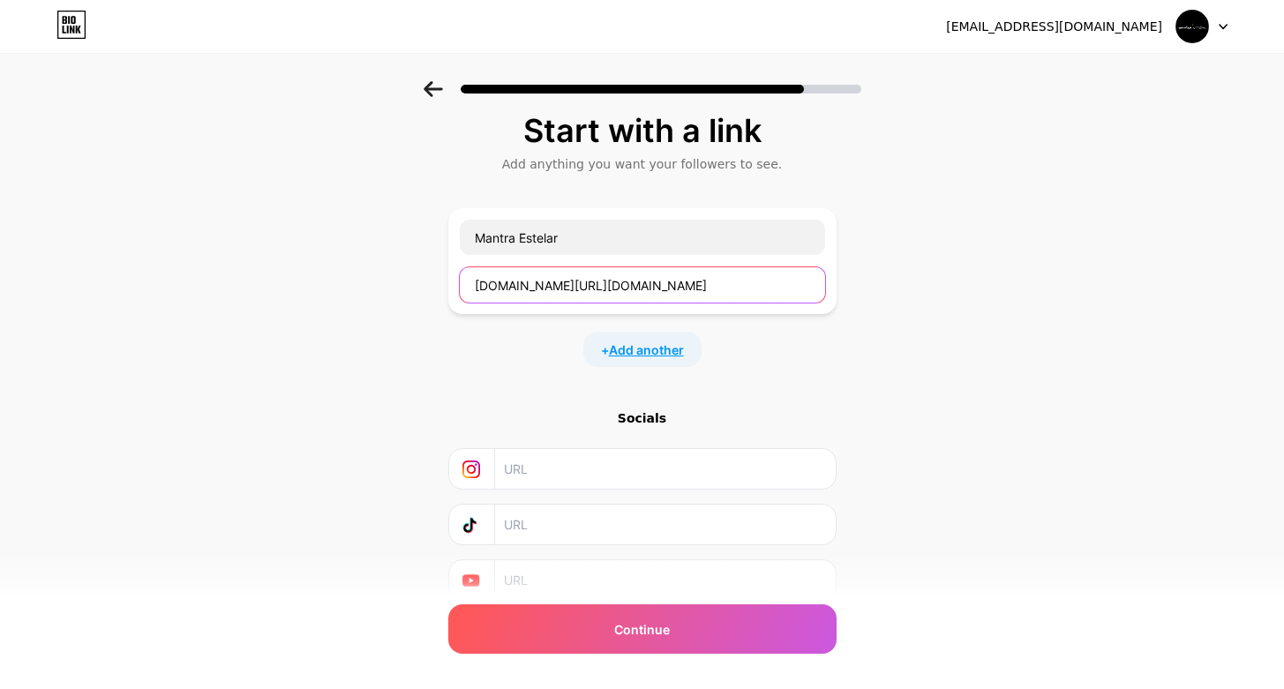
scroll to position [5, 0]
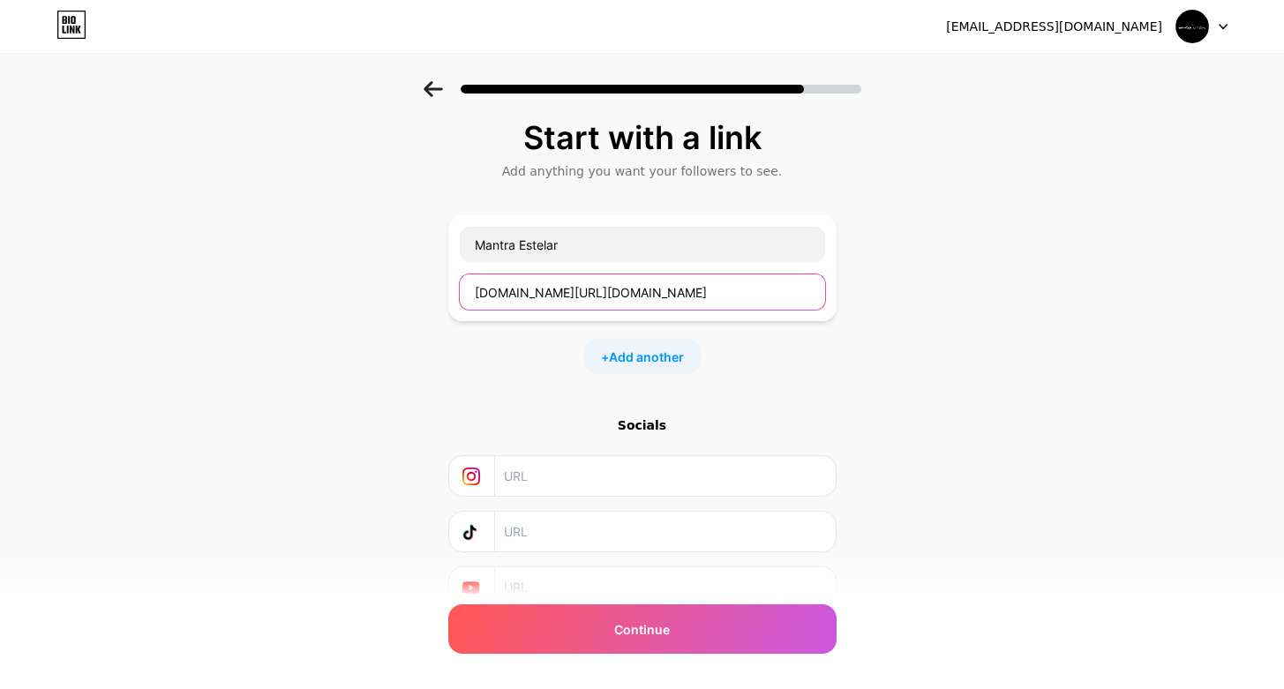
type input "[DOMAIN_NAME][URL][DOMAIN_NAME]"
click at [538, 464] on input "text" at bounding box center [664, 476] width 320 height 40
click at [533, 298] on input "[DOMAIN_NAME][URL][DOMAIN_NAME]" at bounding box center [642, 291] width 365 height 35
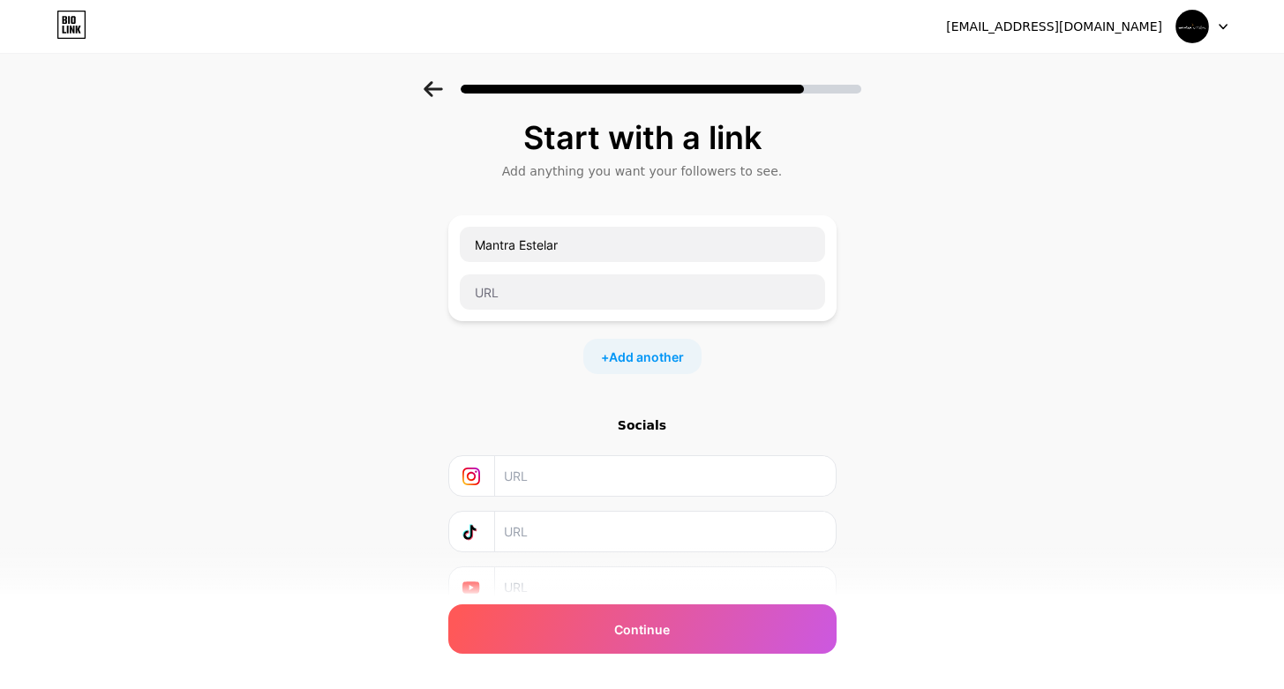
click at [528, 469] on input "text" at bounding box center [664, 476] width 320 height 40
paste input "[DOMAIN_NAME][URL][DOMAIN_NAME]"
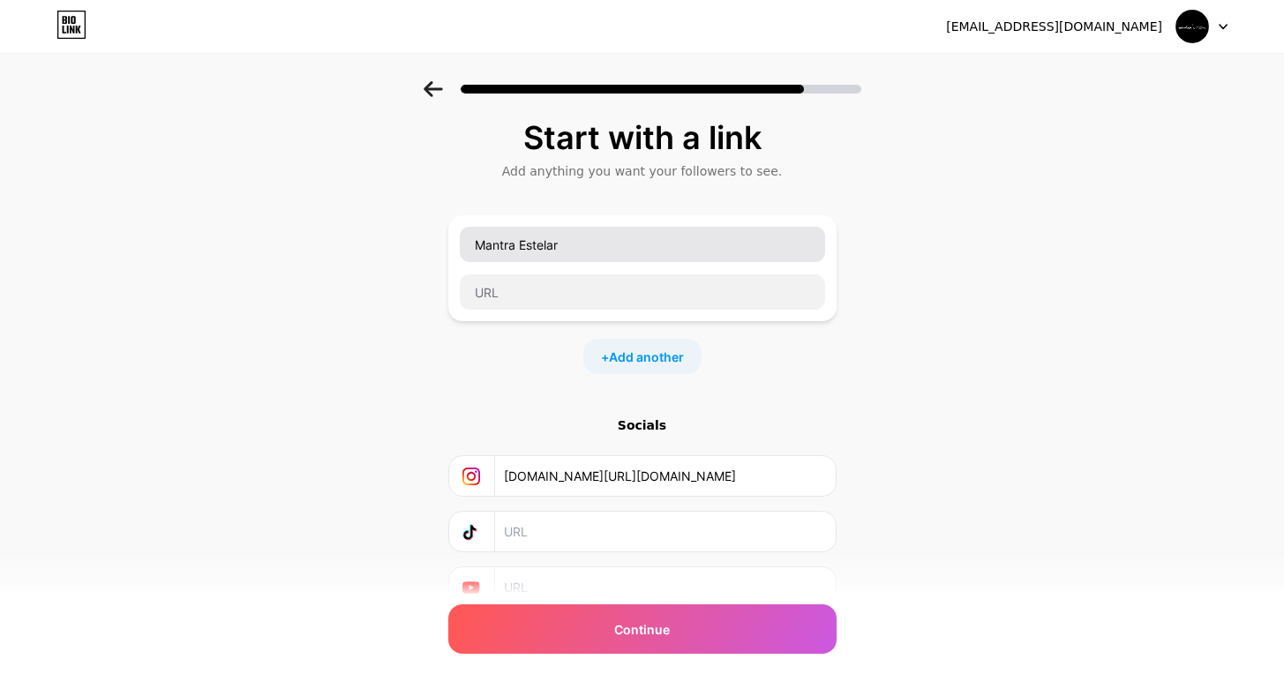
type input "[DOMAIN_NAME][URL][DOMAIN_NAME]"
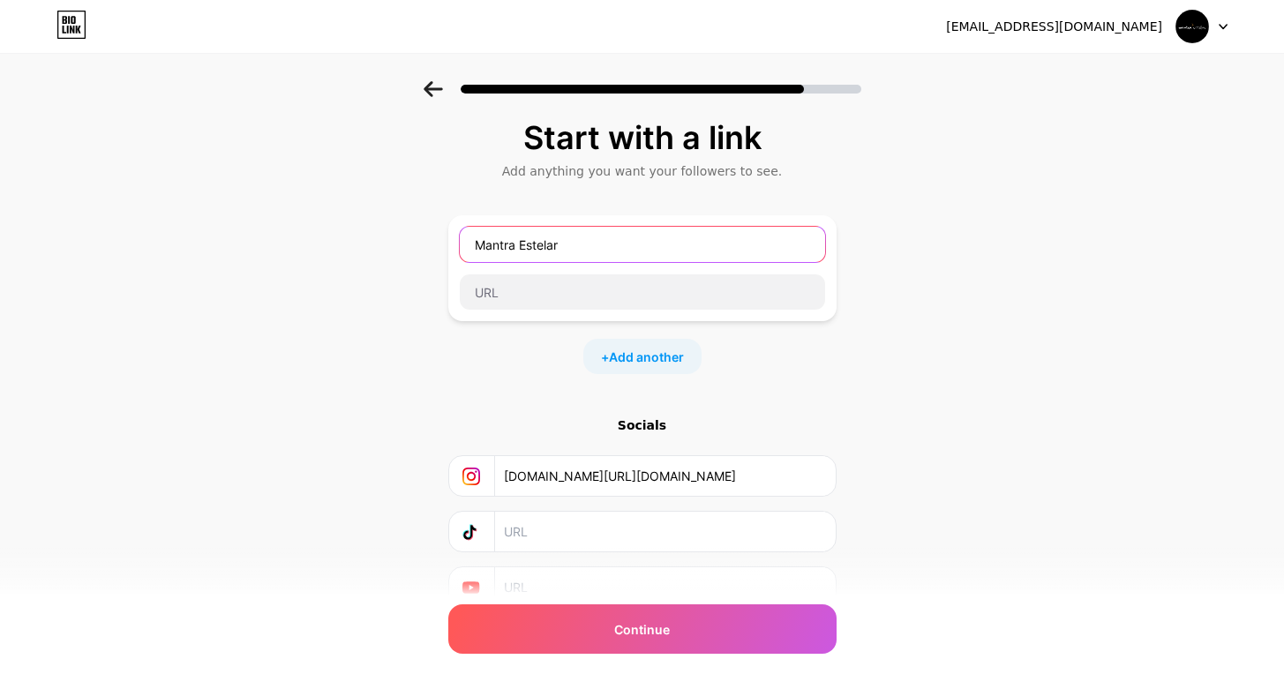
click at [521, 243] on input "Mantra Estelar" at bounding box center [642, 244] width 365 height 35
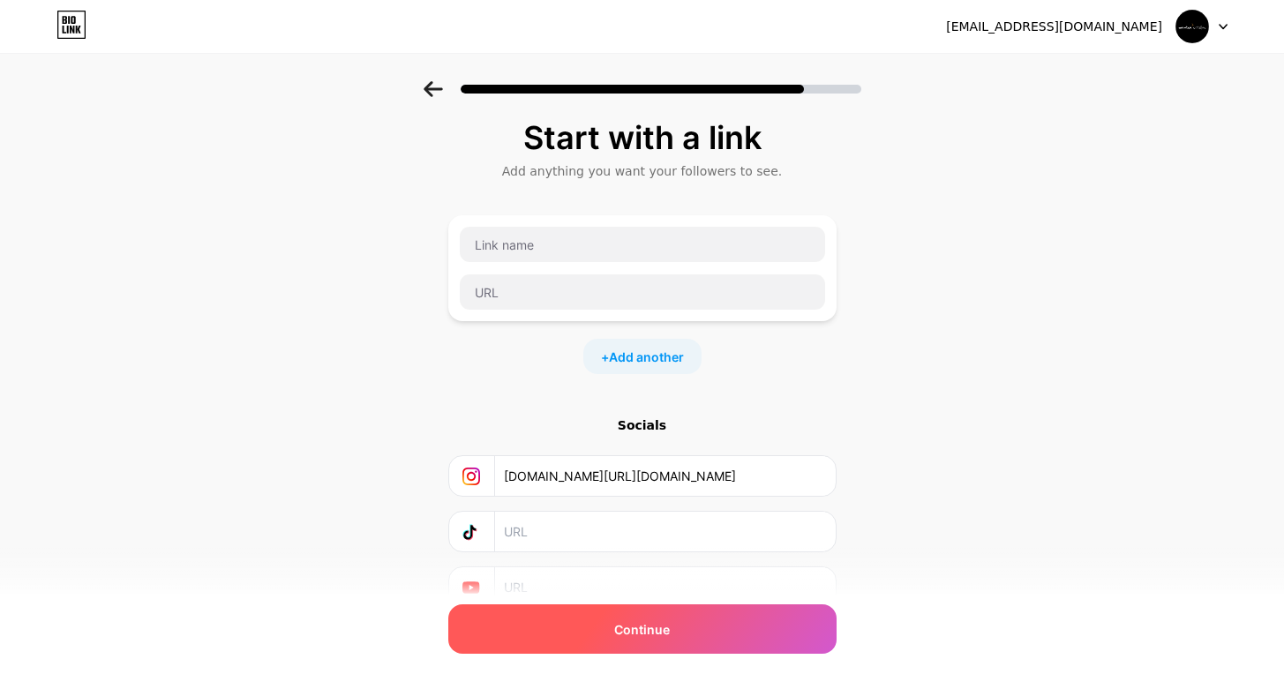
click at [592, 631] on div "Continue" at bounding box center [642, 628] width 388 height 49
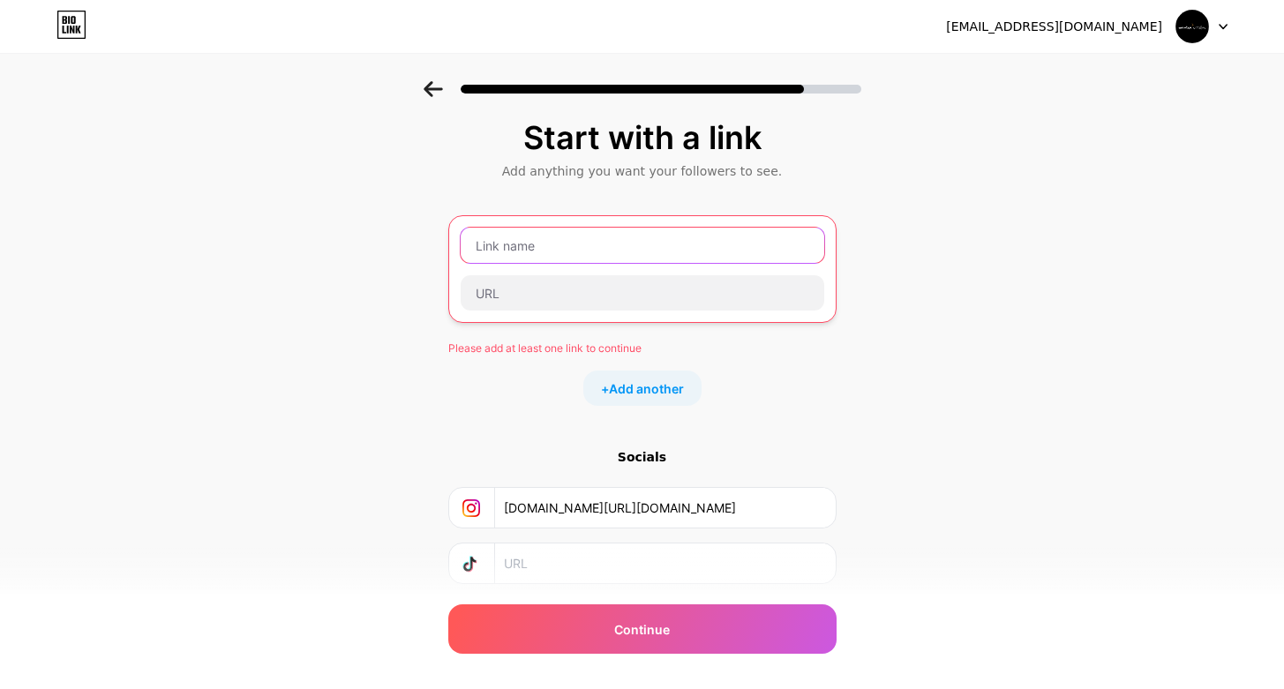
click at [483, 239] on input "text" at bounding box center [642, 245] width 363 height 35
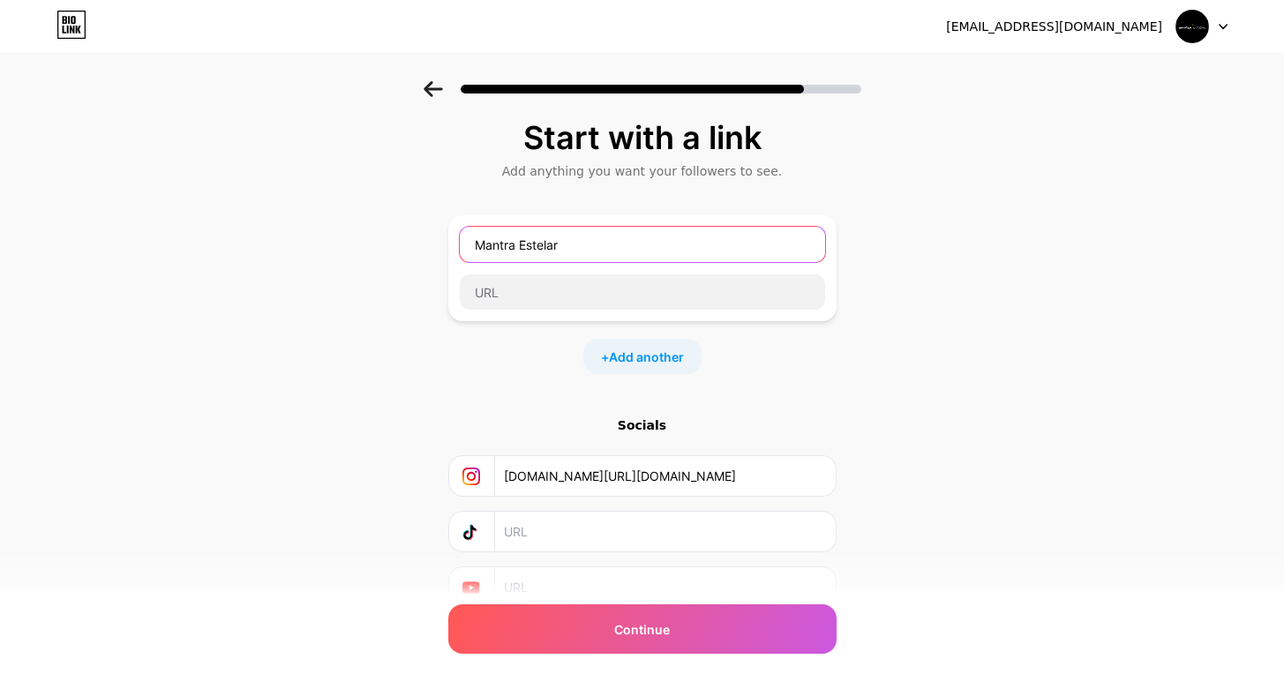
type input "Mantra Estelar"
click at [533, 477] on input "[DOMAIN_NAME][URL][DOMAIN_NAME]" at bounding box center [664, 476] width 320 height 40
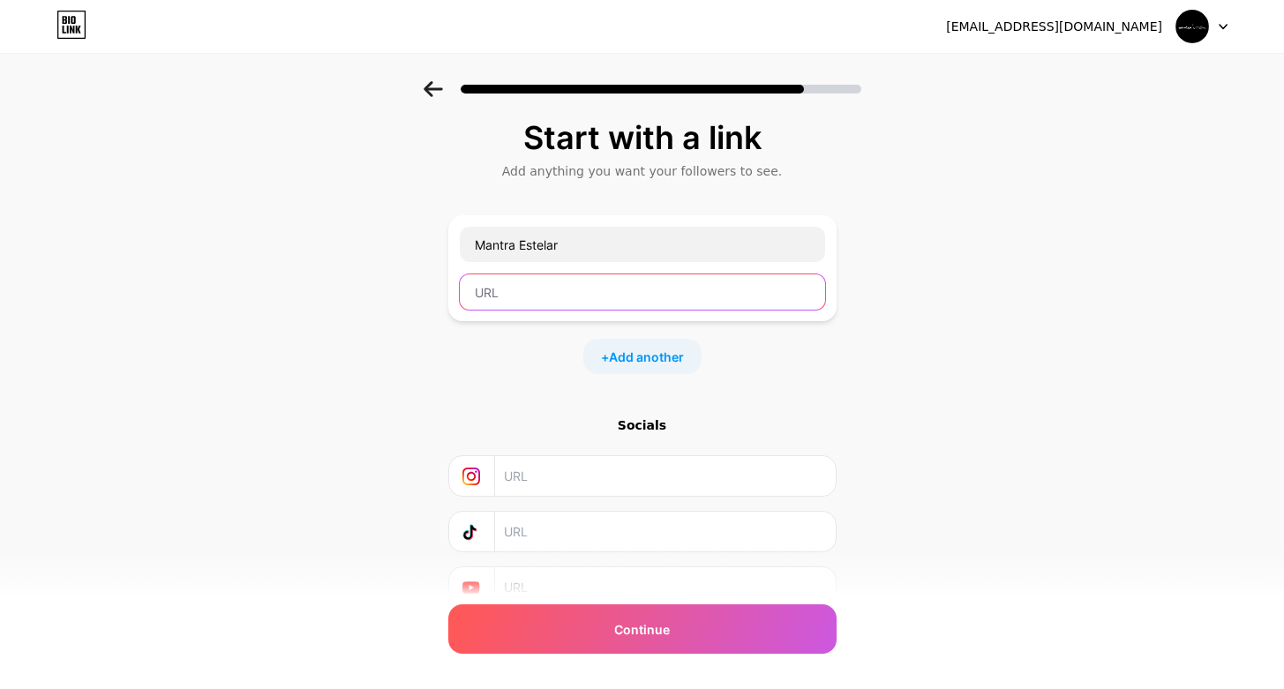
click at [509, 293] on input "text" at bounding box center [642, 291] width 365 height 35
paste input "[DOMAIN_NAME][URL][DOMAIN_NAME]"
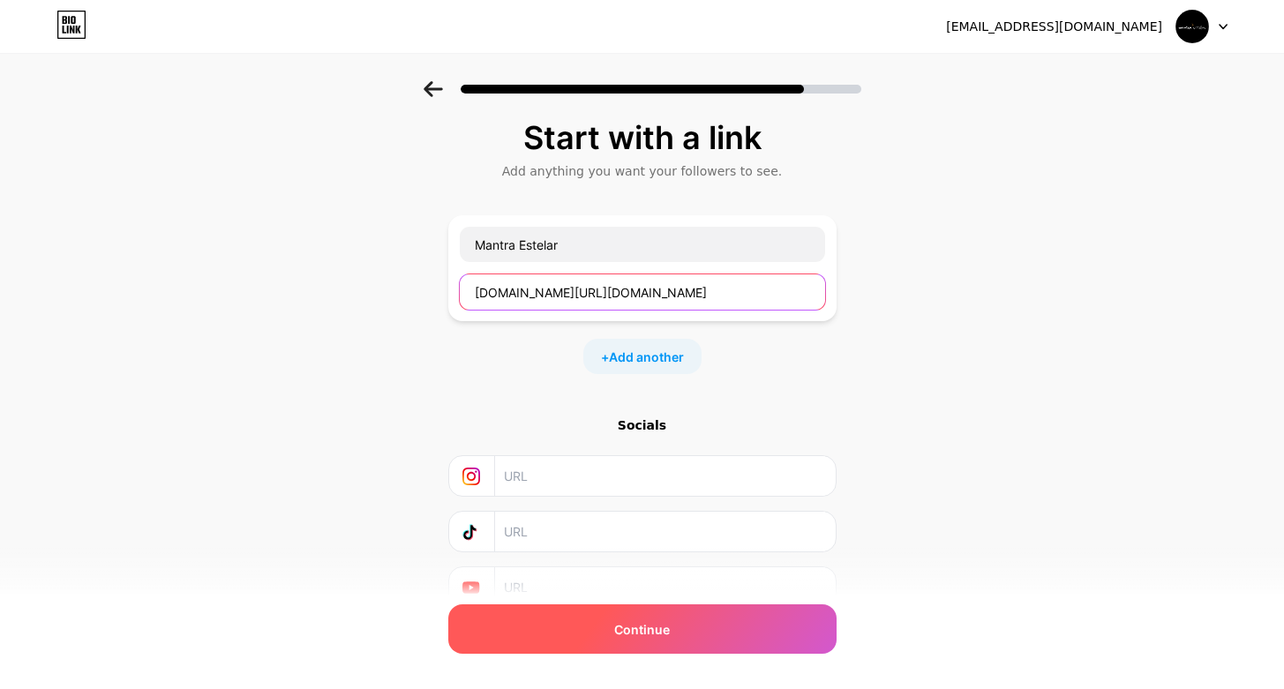
type input "[DOMAIN_NAME][URL][DOMAIN_NAME]"
click at [574, 628] on div "Continue" at bounding box center [642, 628] width 388 height 49
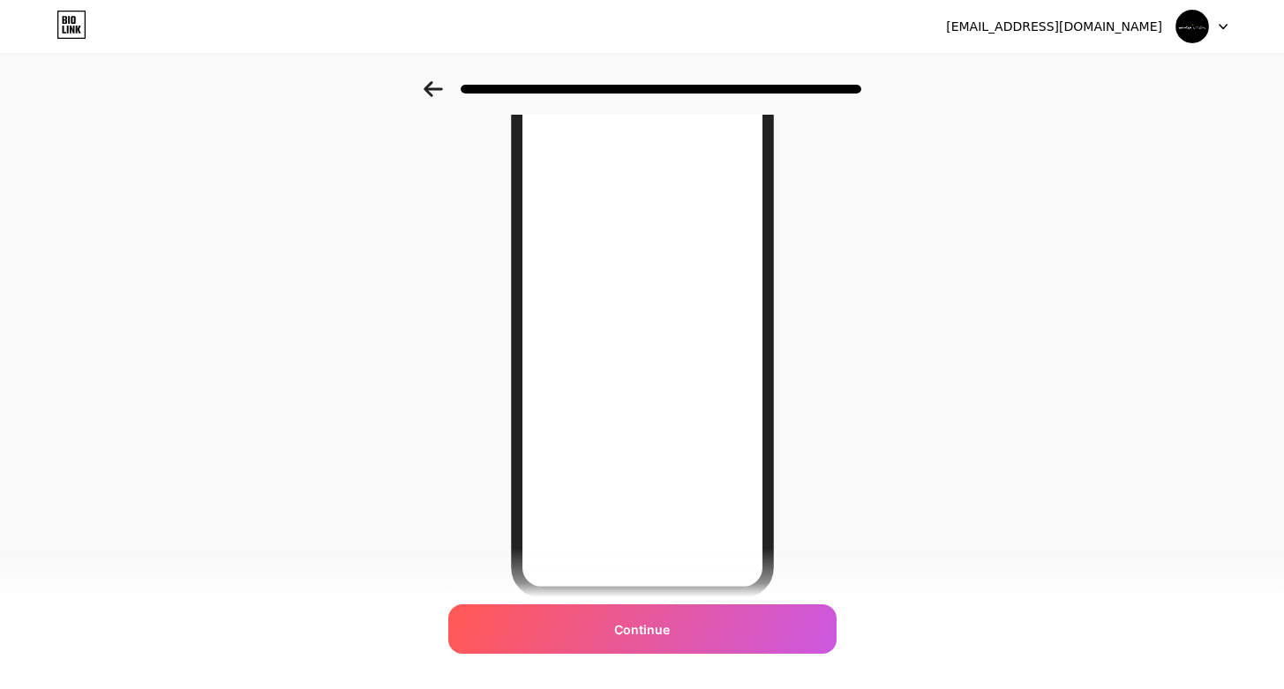
scroll to position [198, 0]
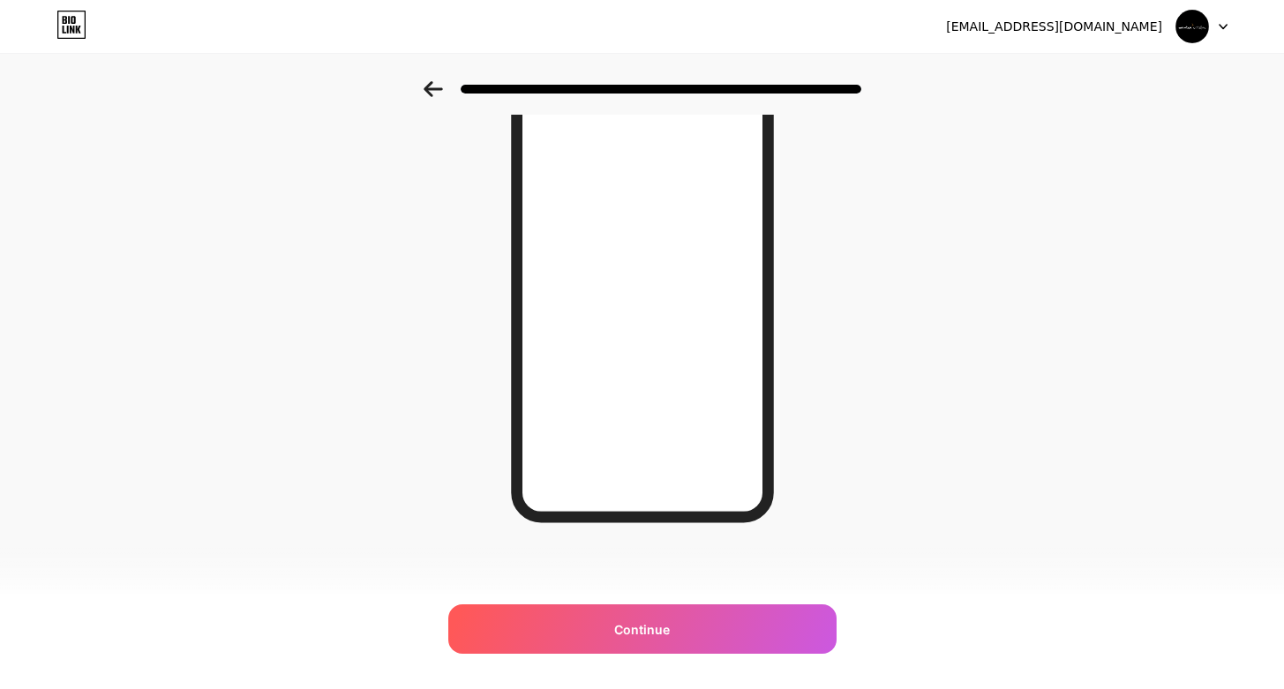
click at [426, 88] on icon at bounding box center [432, 89] width 19 height 16
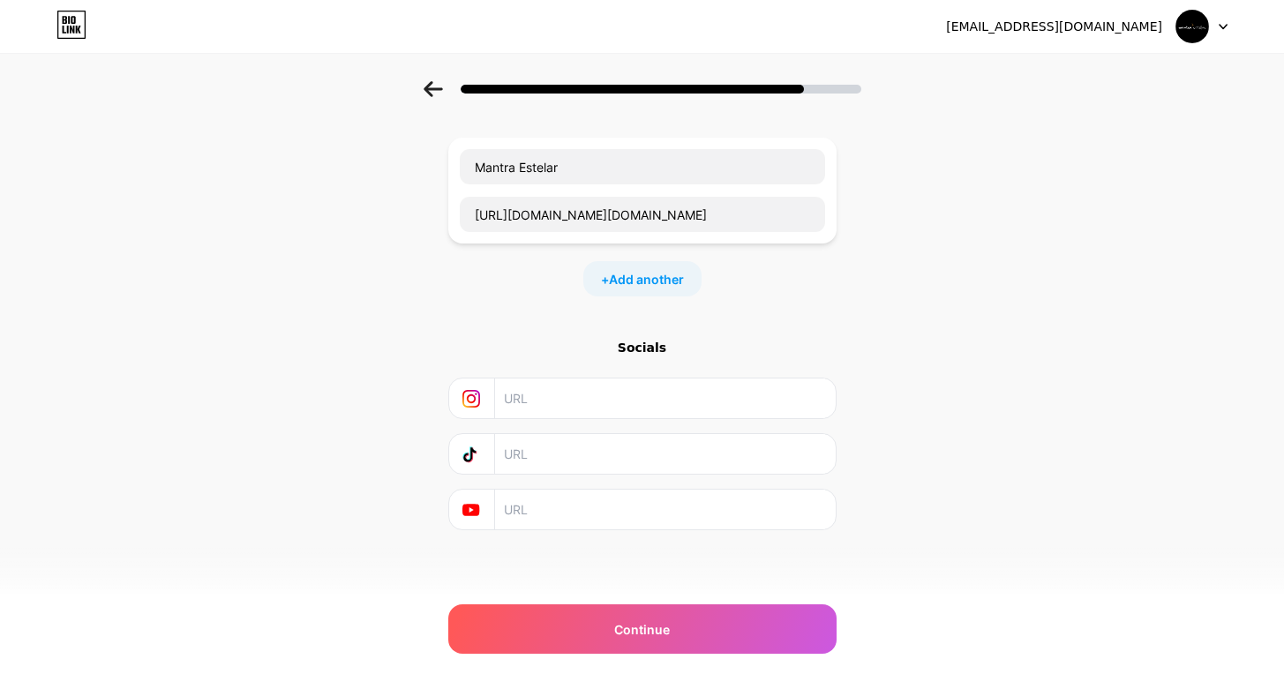
scroll to position [0, 0]
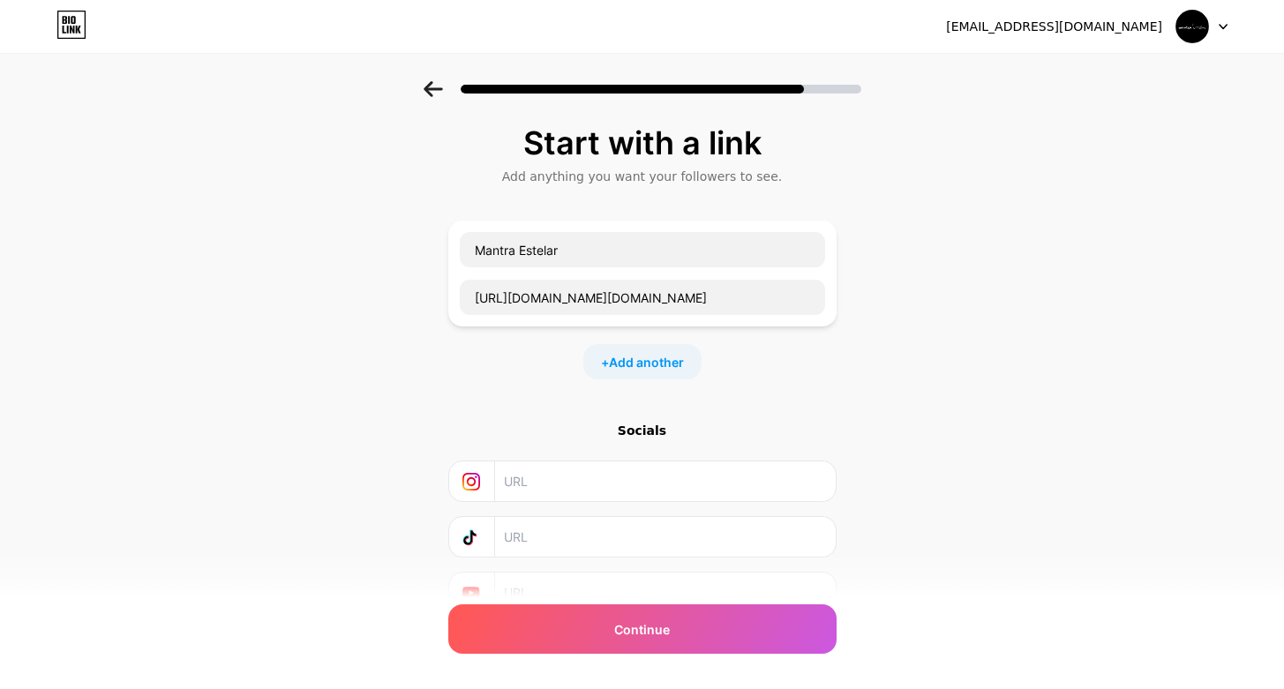
click at [503, 269] on div "Mantra Estelar [URL][DOMAIN_NAME][DOMAIN_NAME]" at bounding box center [642, 273] width 367 height 85
click at [499, 258] on input "Mantra Estelar" at bounding box center [642, 249] width 365 height 35
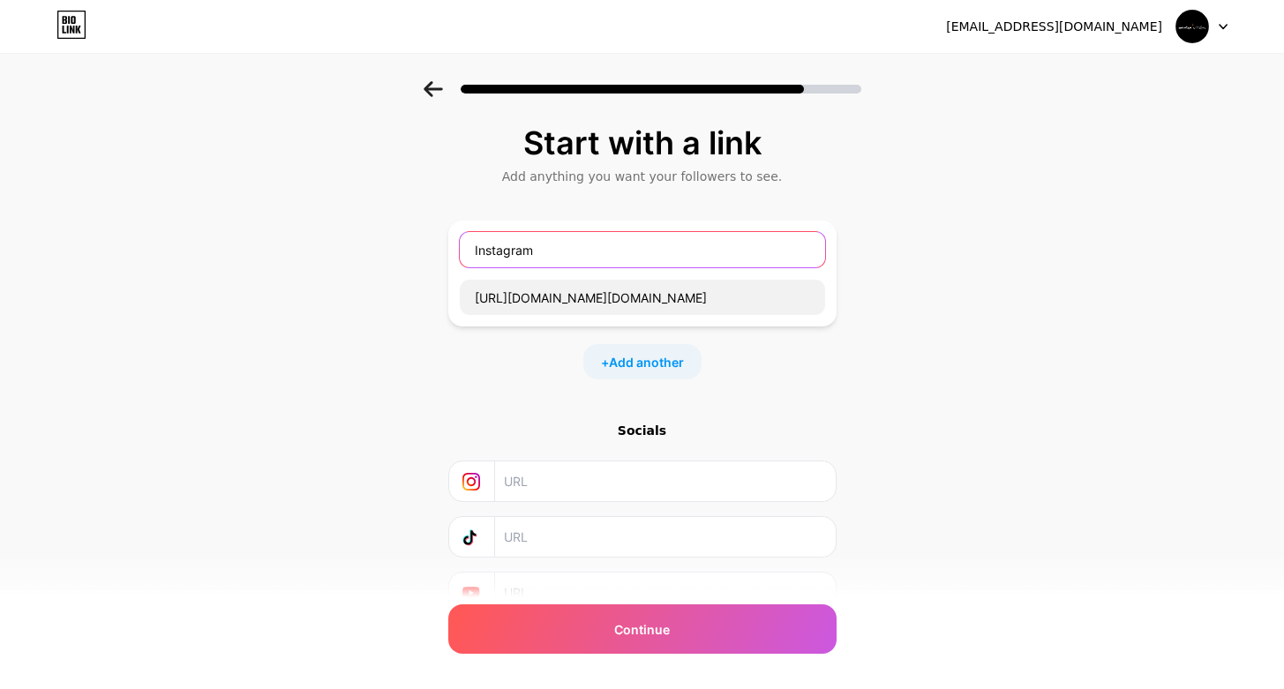
scroll to position [83, 0]
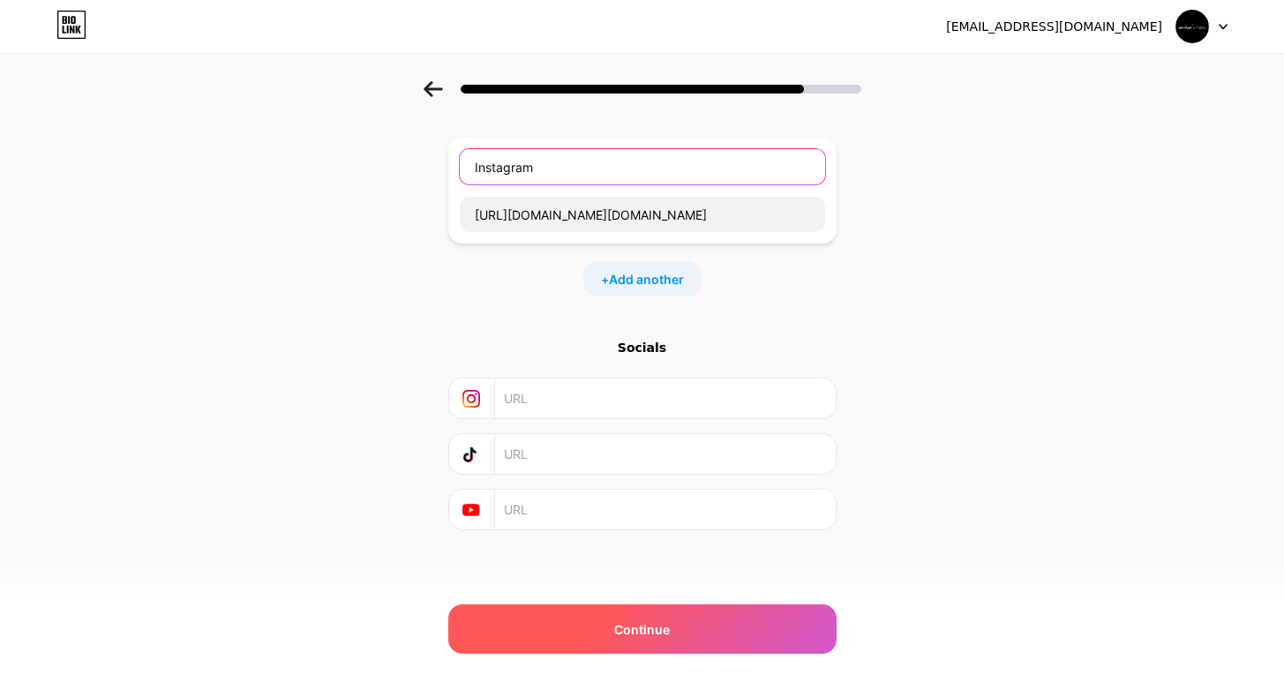
type input "Instagram"
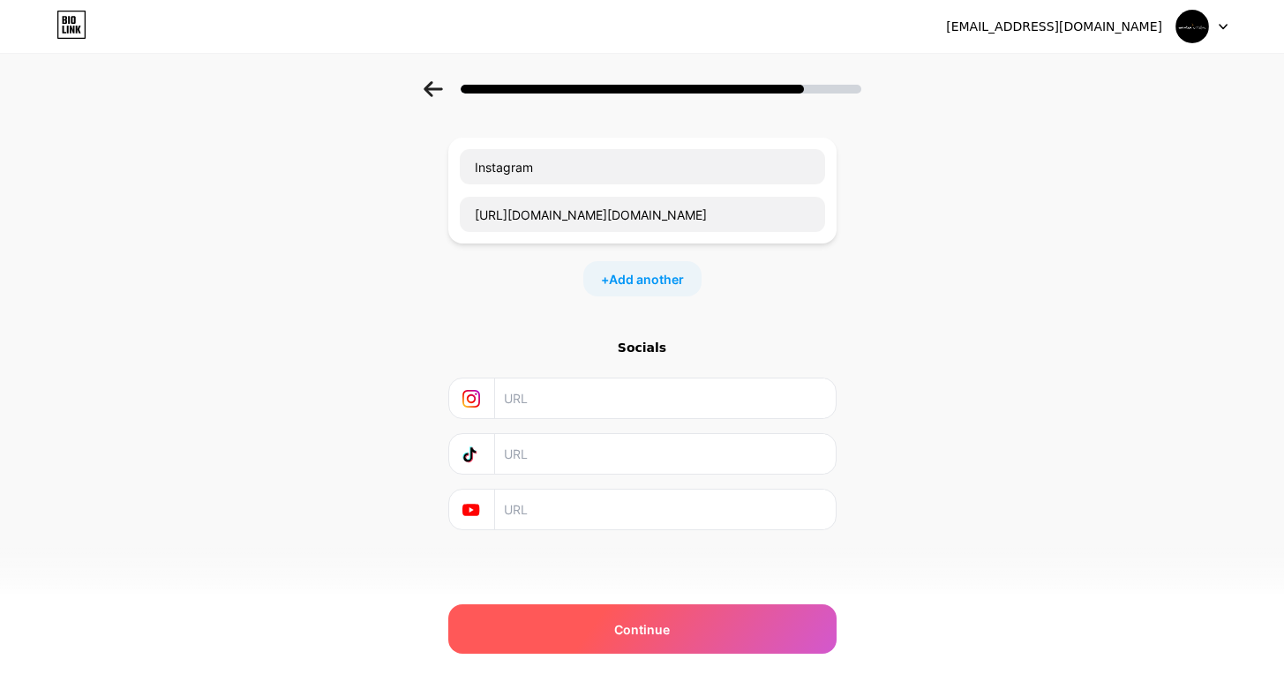
click at [606, 642] on div "Continue" at bounding box center [642, 628] width 388 height 49
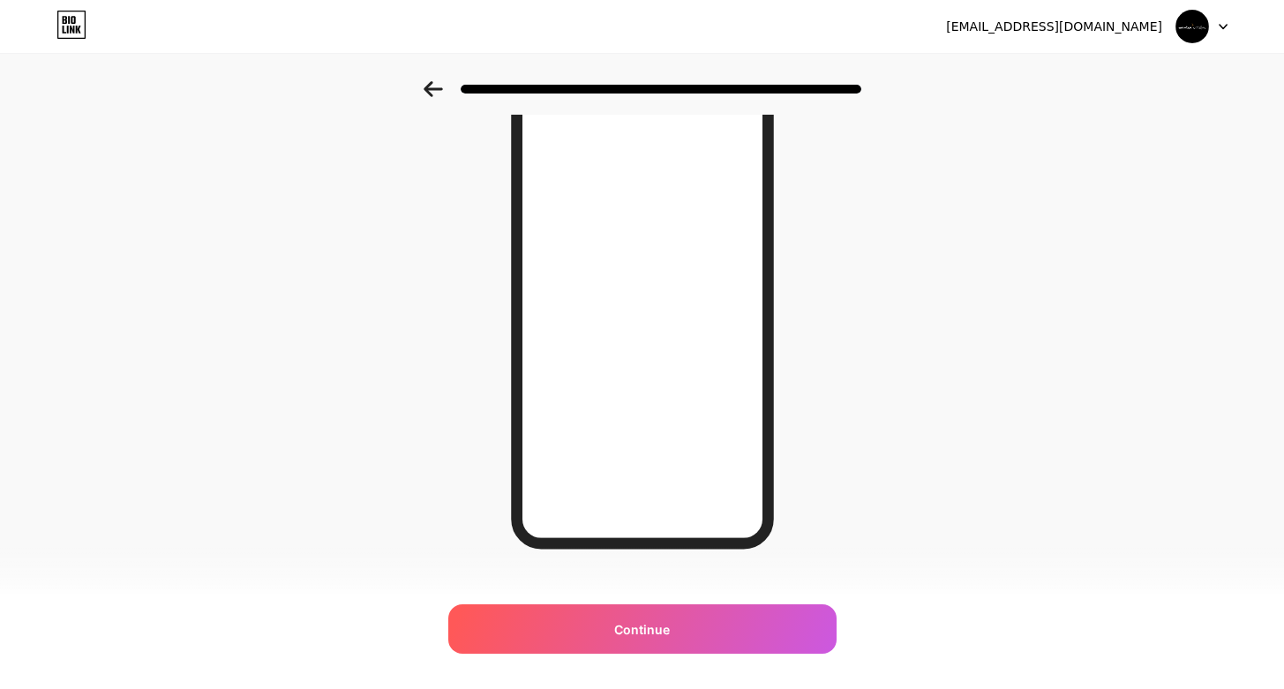
scroll to position [170, 0]
click at [428, 86] on icon at bounding box center [432, 89] width 19 height 16
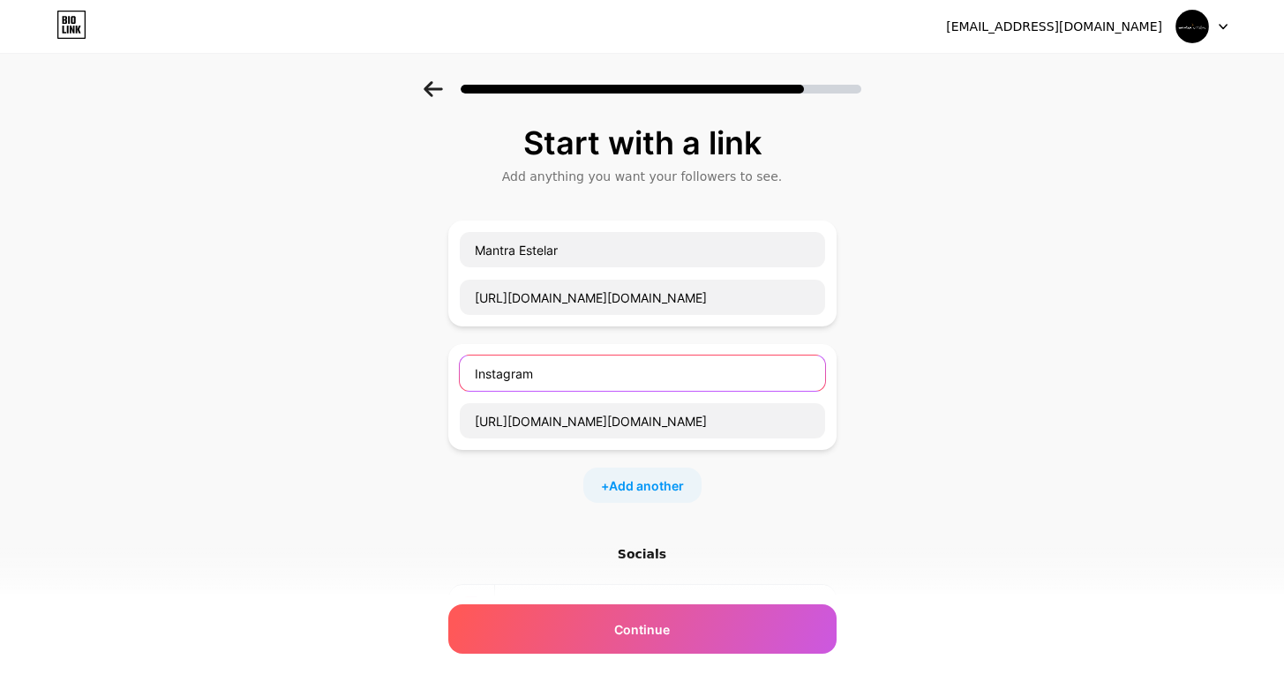
click at [604, 376] on input "Instagram" at bounding box center [642, 373] width 365 height 35
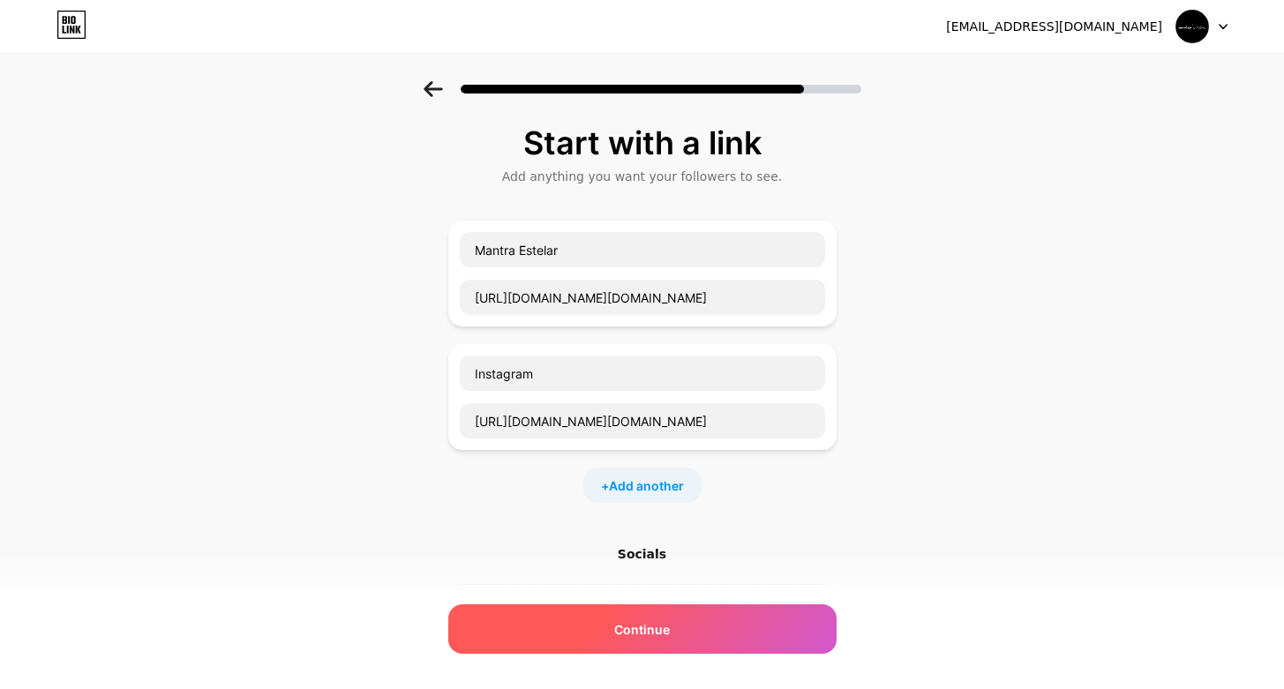
click at [642, 627] on span "Continue" at bounding box center [642, 629] width 56 height 19
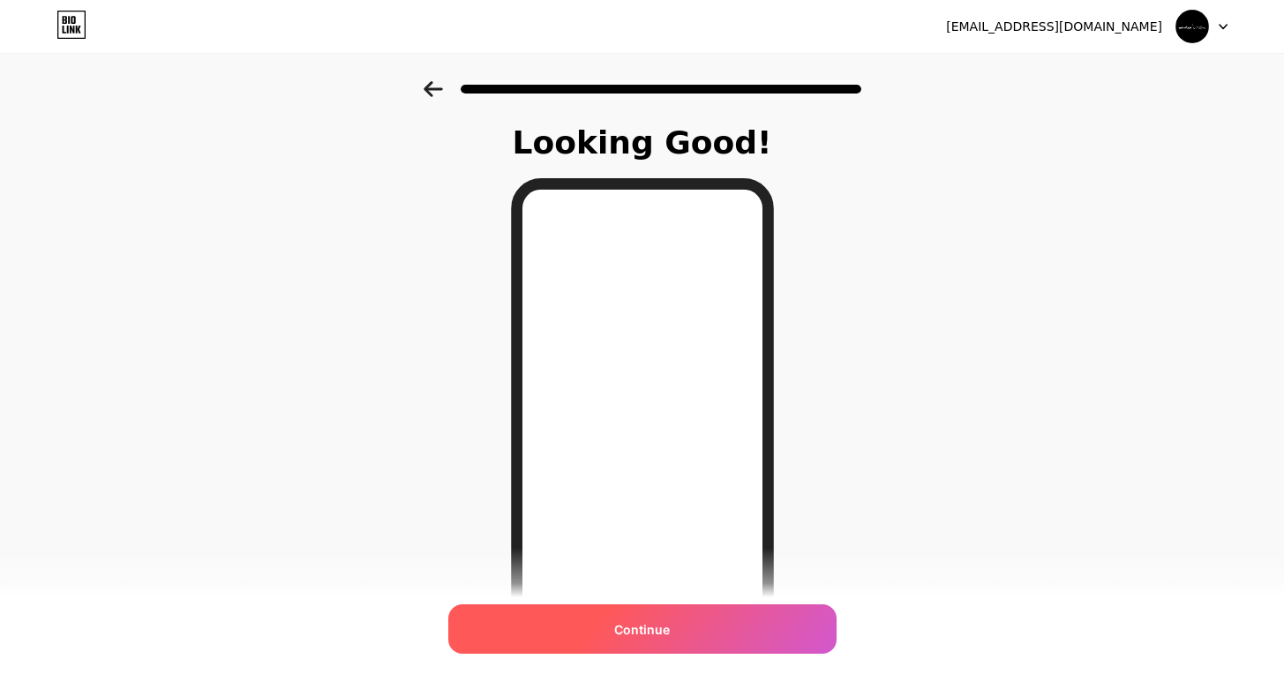
click at [627, 629] on span "Continue" at bounding box center [642, 629] width 56 height 19
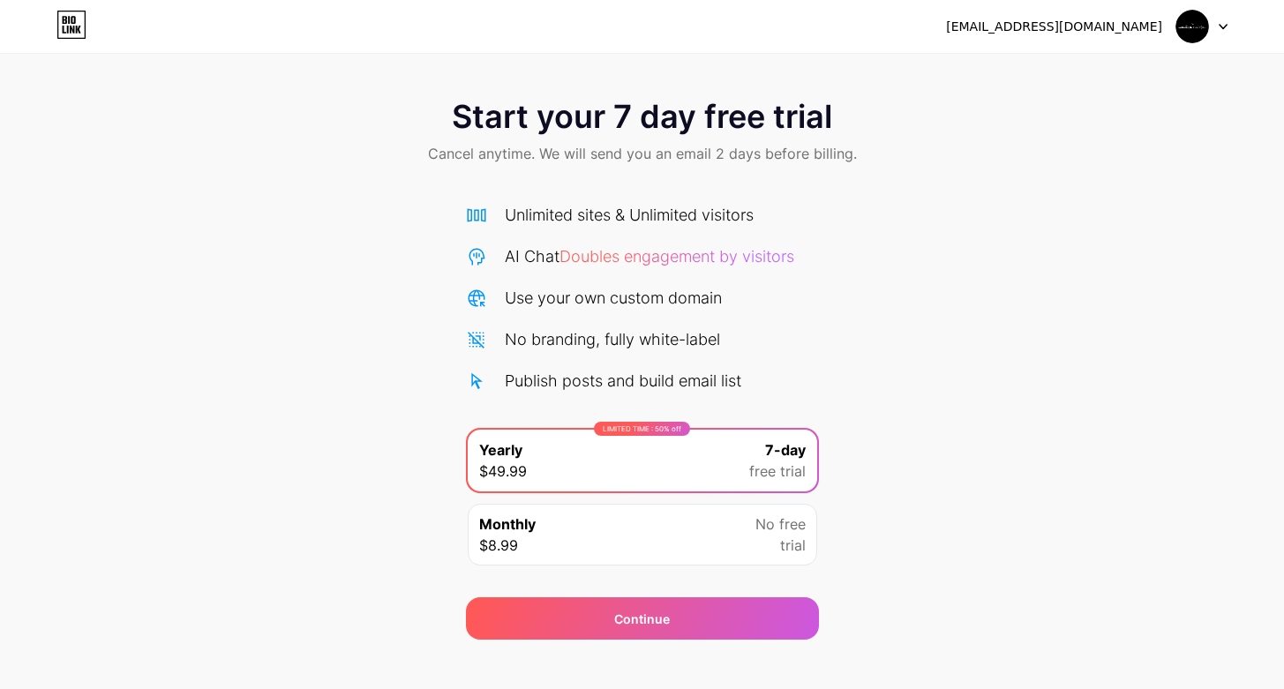
scroll to position [21, 0]
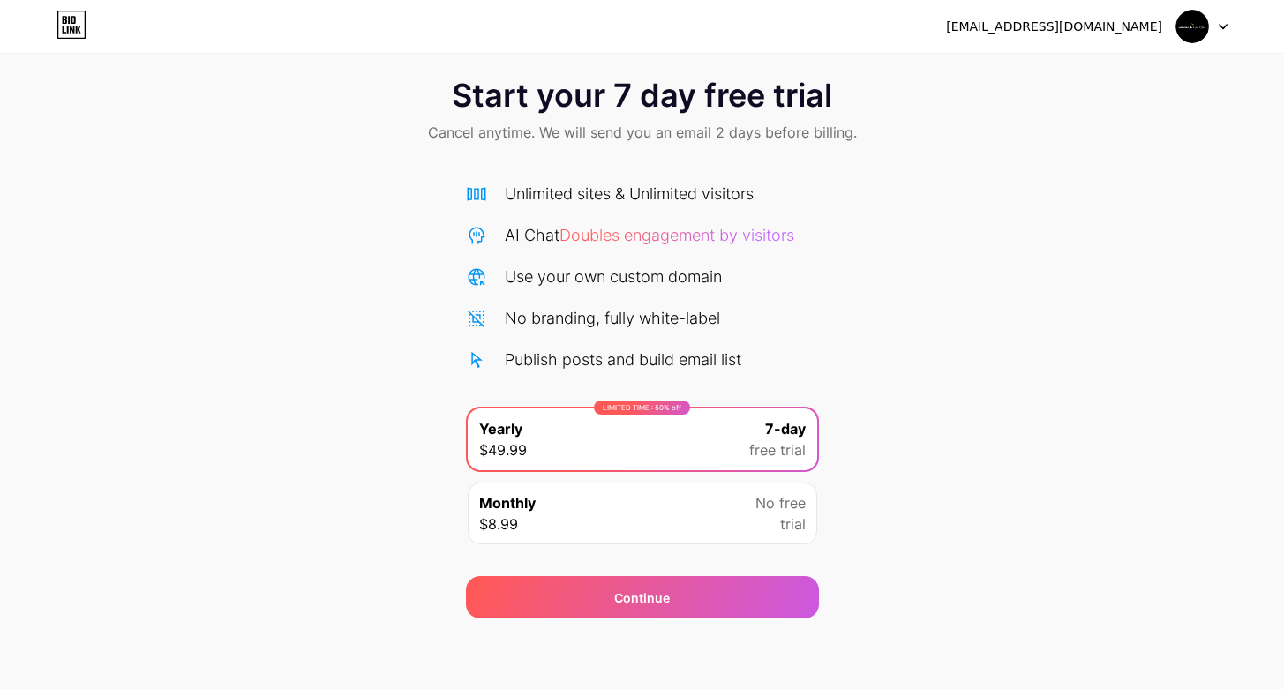
click at [706, 307] on div "No branding, fully white-label" at bounding box center [612, 318] width 215 height 24
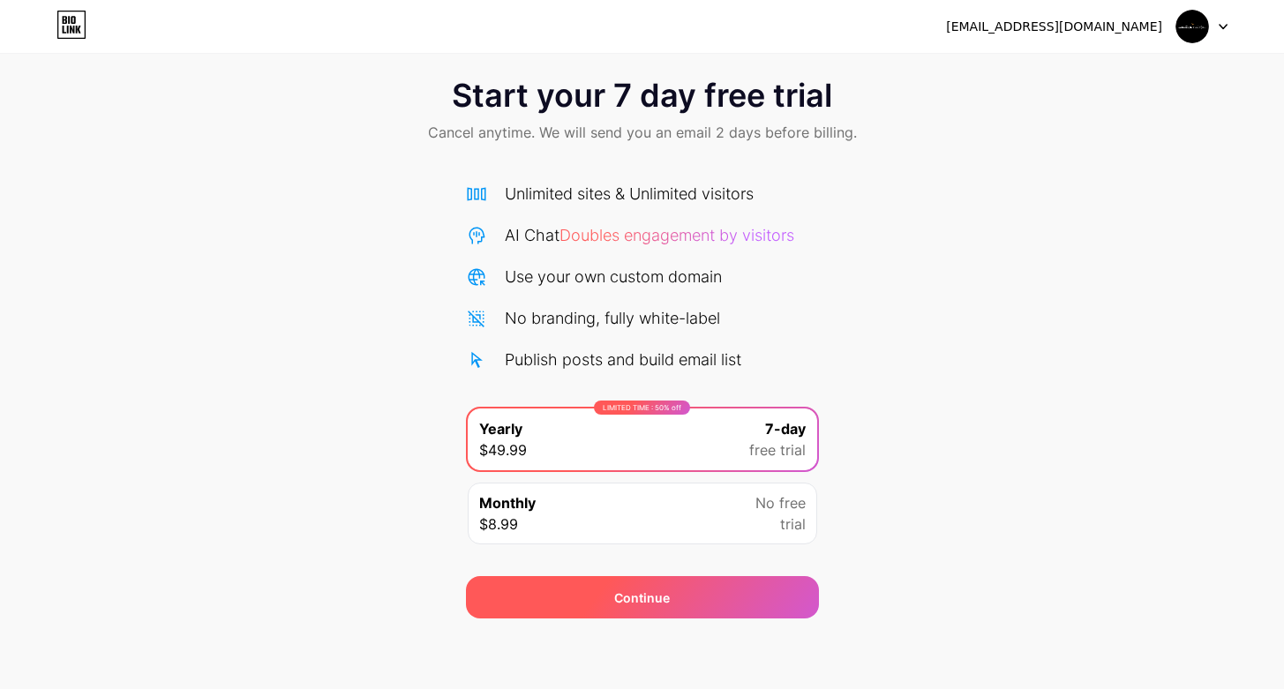
click at [587, 601] on div "Continue" at bounding box center [642, 597] width 353 height 42
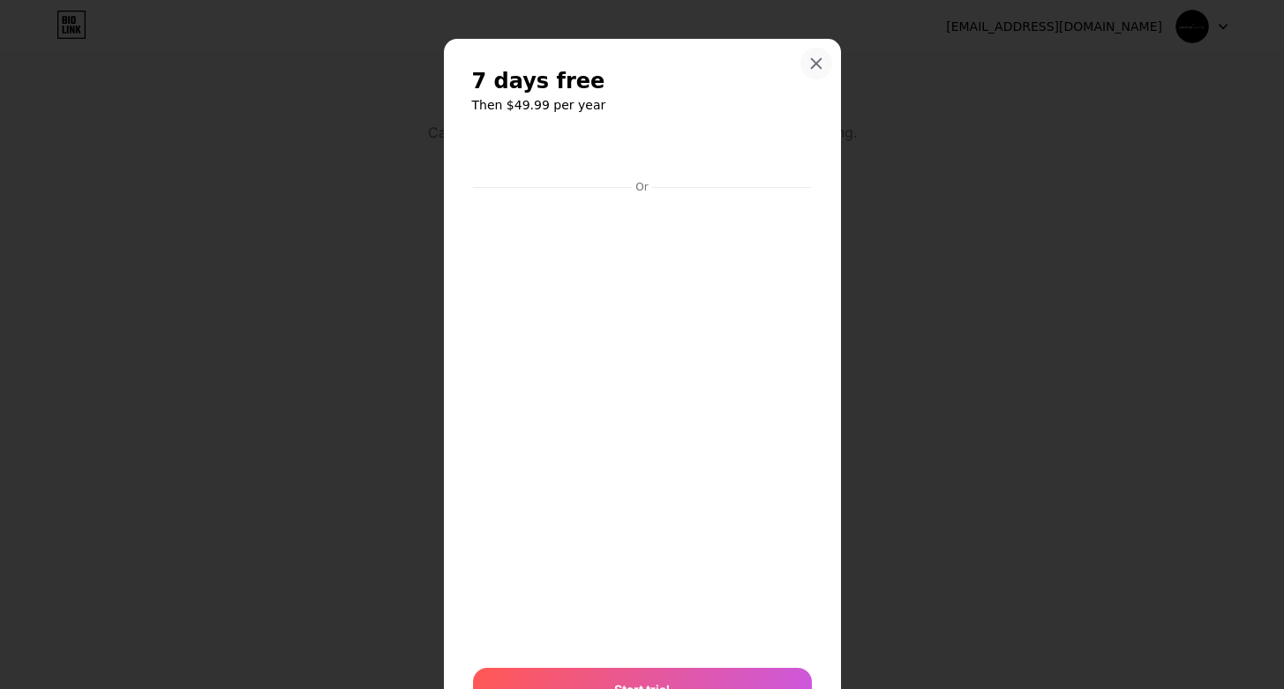
click at [817, 59] on icon at bounding box center [816, 63] width 14 height 14
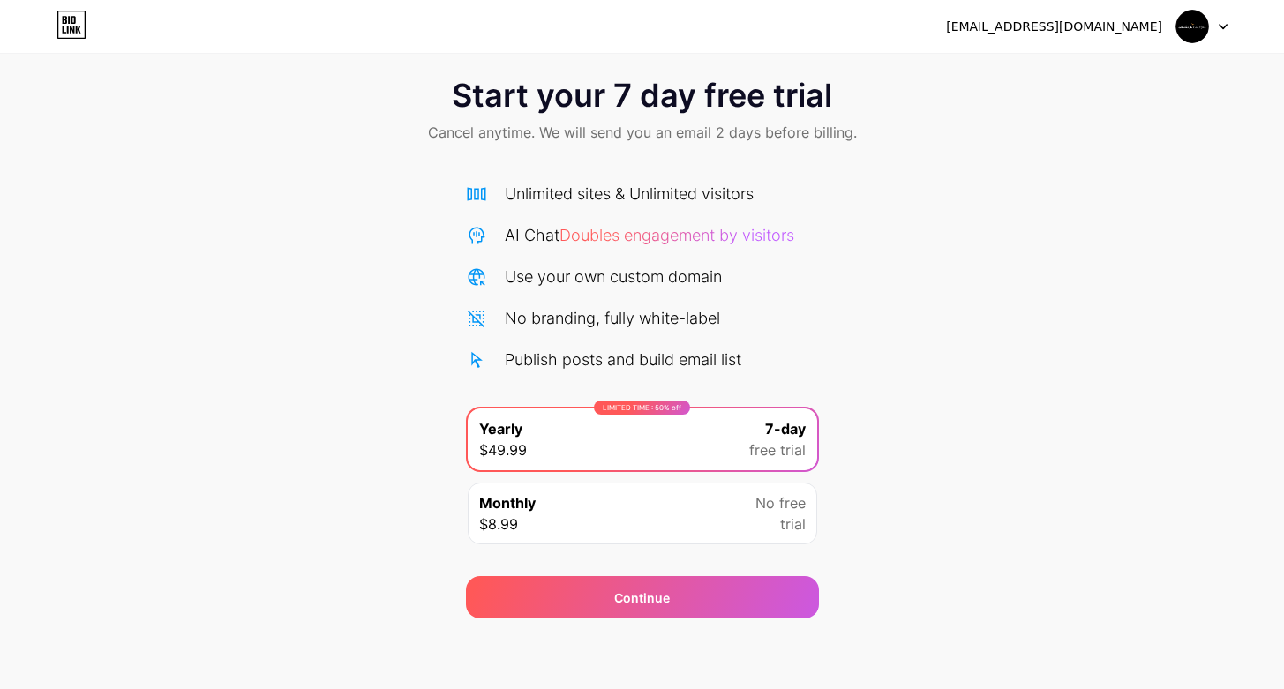
click at [579, 524] on div "Monthly $8.99 No free trial" at bounding box center [642, 514] width 349 height 62
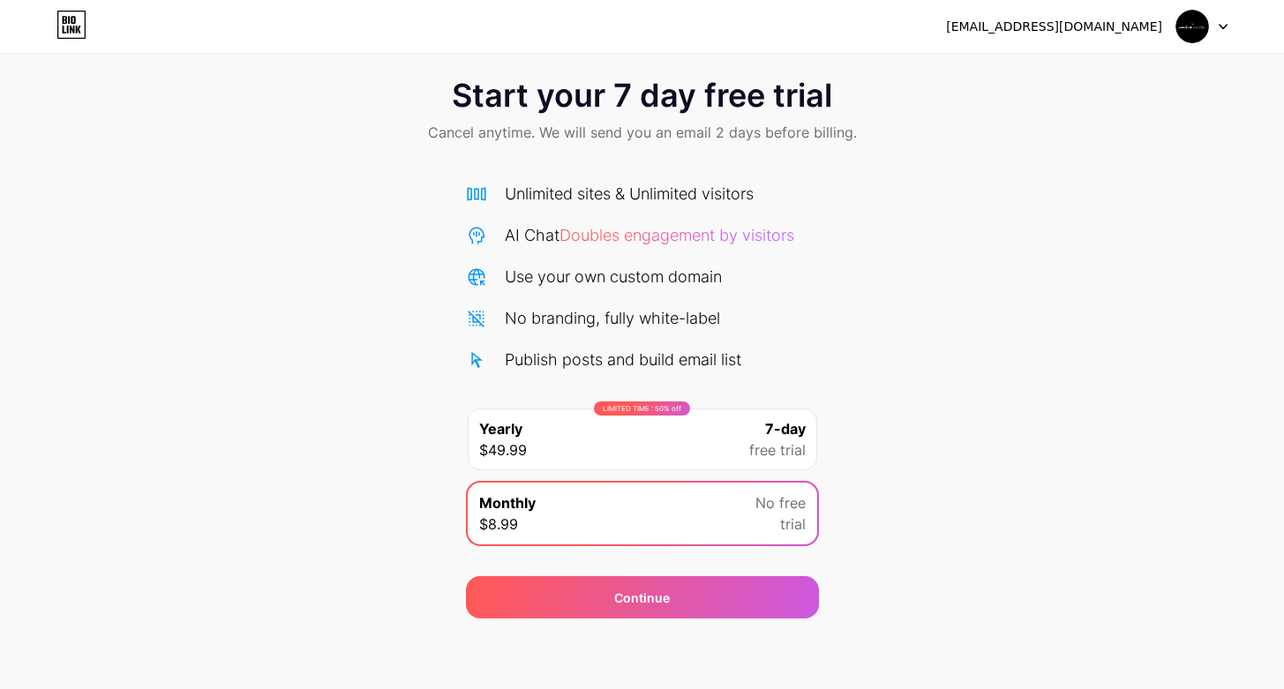
click at [401, 511] on div "Start your 7 day free trial Cancel anytime. We will send you an email 2 days be…" at bounding box center [642, 339] width 1284 height 558
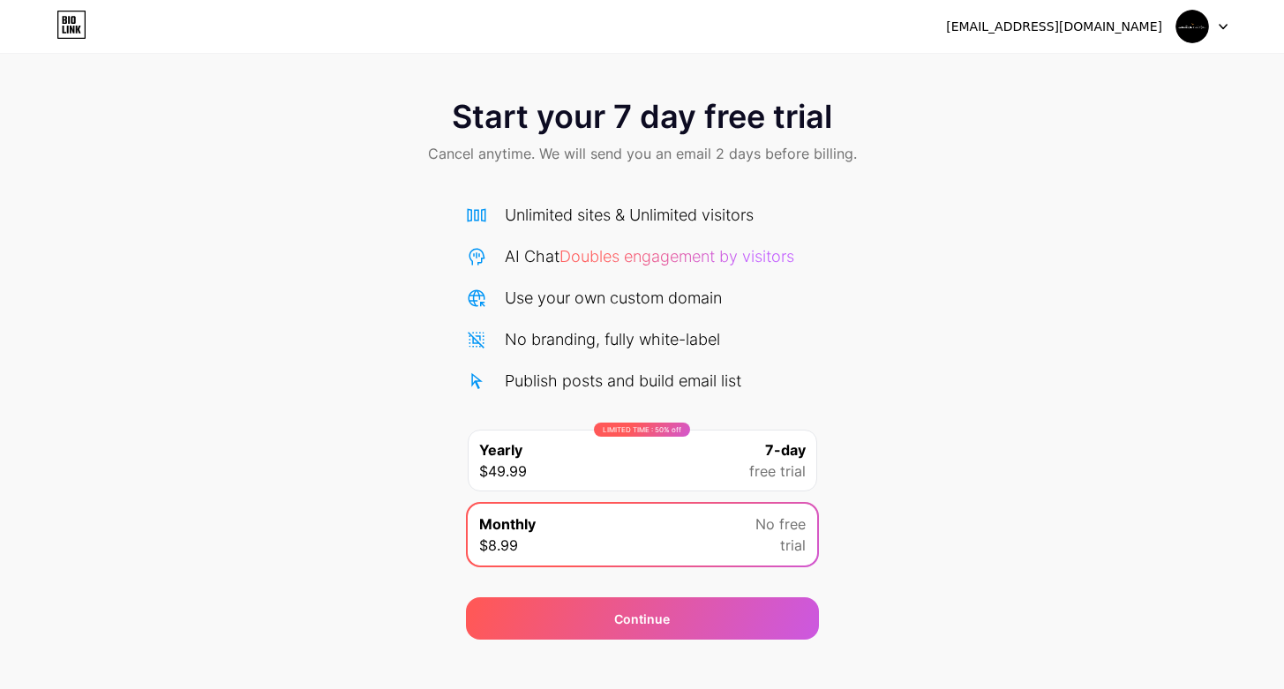
click at [835, 378] on div "Start your 7 day free trial Cancel anytime. We will send you an email 2 days be…" at bounding box center [642, 360] width 1284 height 558
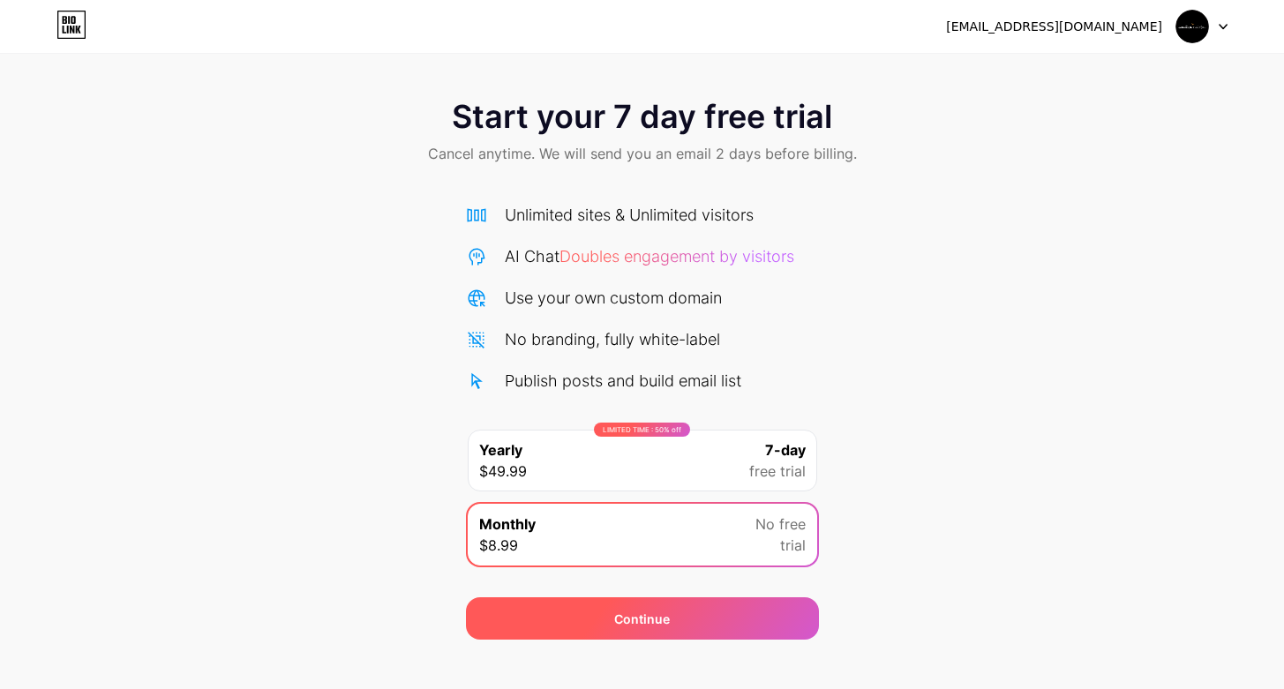
click at [625, 629] on div "Continue" at bounding box center [642, 618] width 353 height 42
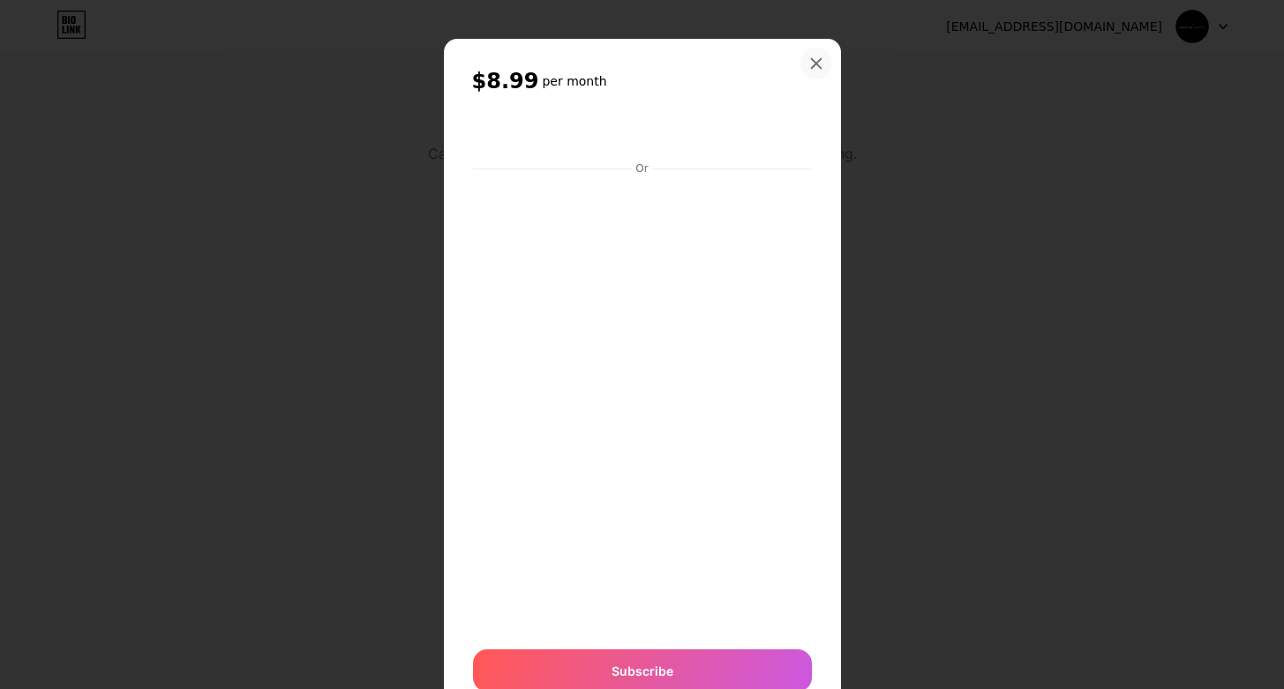
click at [809, 52] on div at bounding box center [816, 64] width 32 height 32
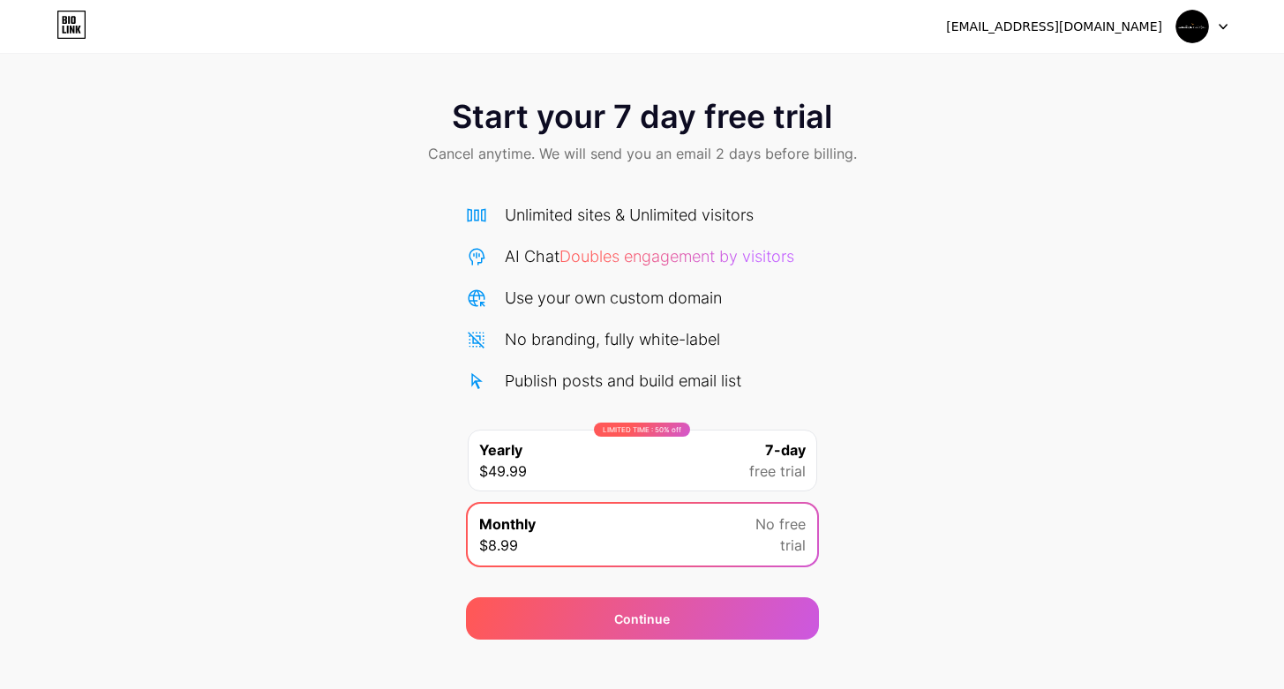
click at [1223, 24] on icon at bounding box center [1222, 27] width 9 height 6
click at [1067, 81] on li "Logout" at bounding box center [1116, 73] width 219 height 48
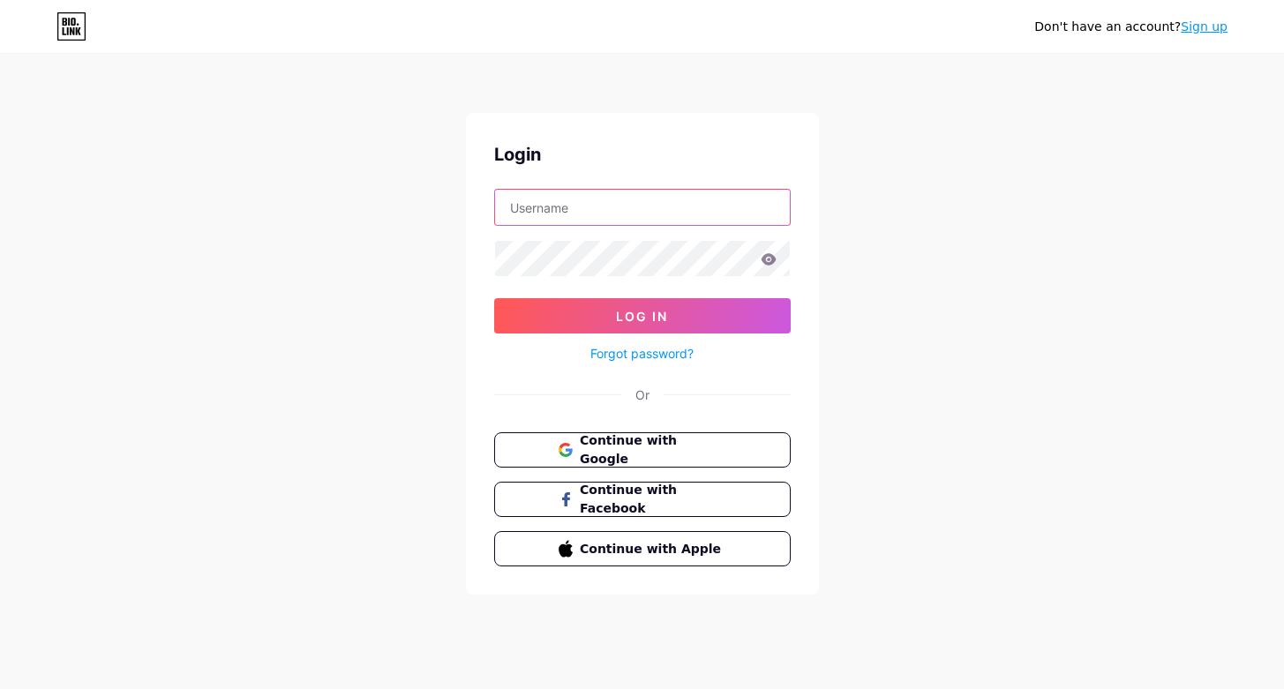
type input "mantraestelar"
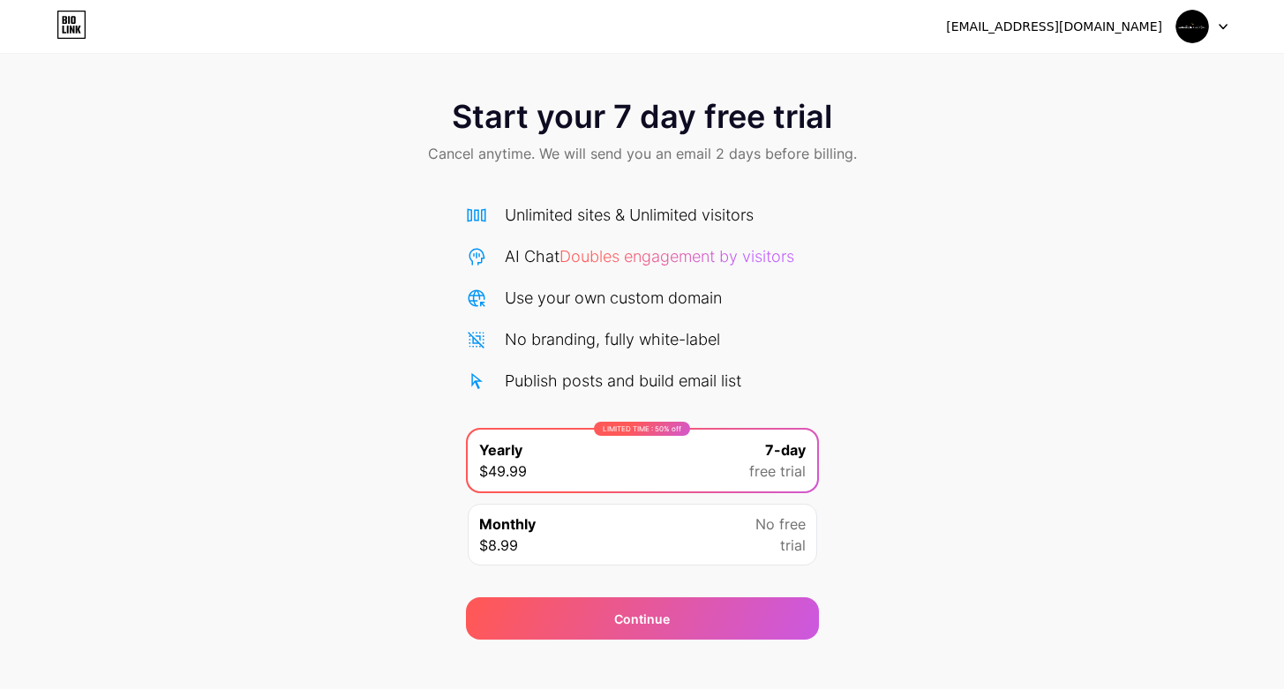
scroll to position [21, 0]
